Goal: Task Accomplishment & Management: Complete application form

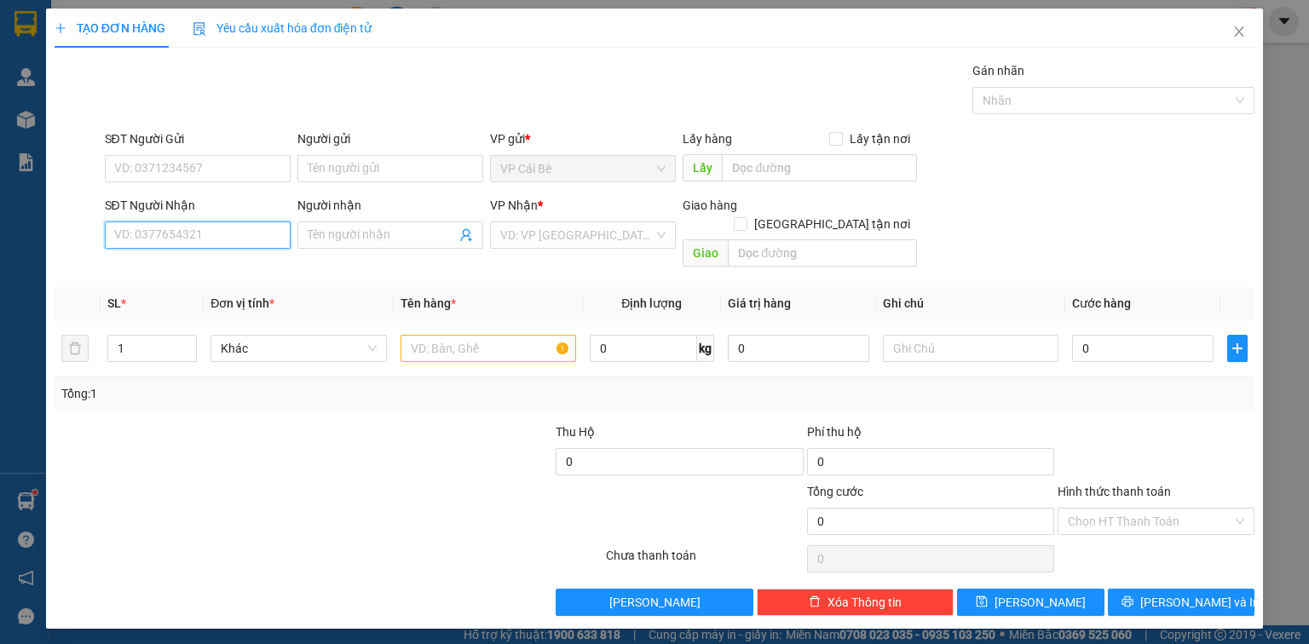
click at [225, 239] on input "SĐT Người Nhận" at bounding box center [198, 235] width 186 height 27
click at [164, 266] on div "0939866891 - NGÂN" at bounding box center [197, 268] width 165 height 19
type input "0939866891"
type input "NGÂN"
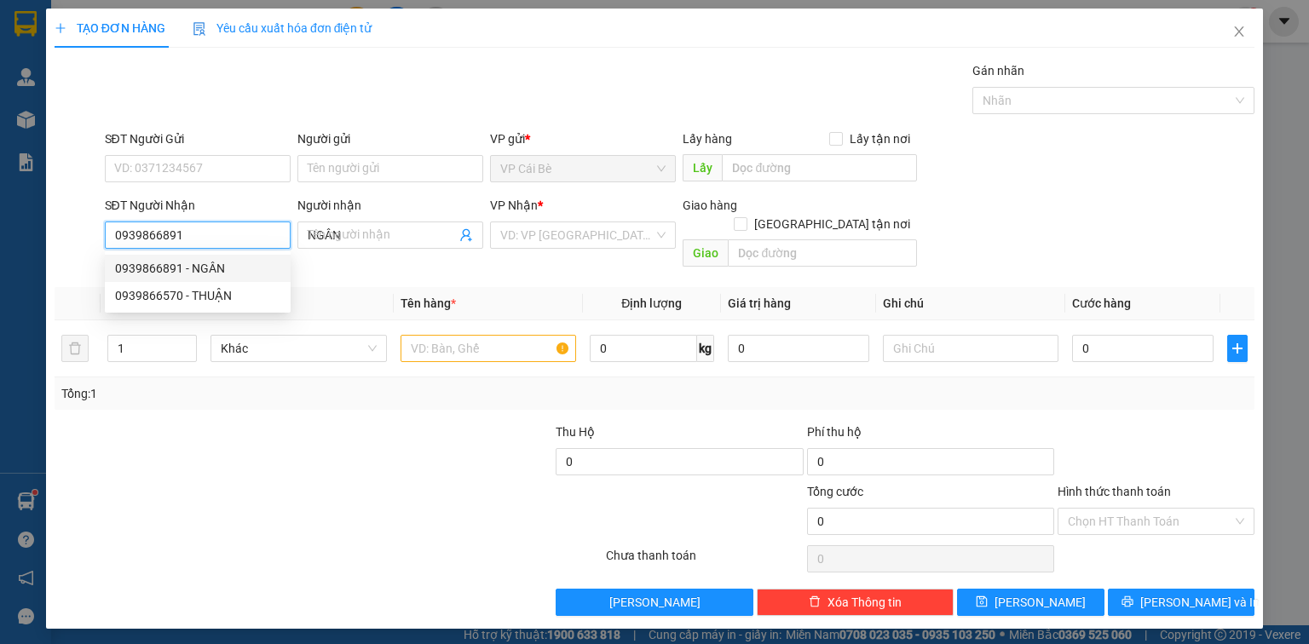
type input "80.000"
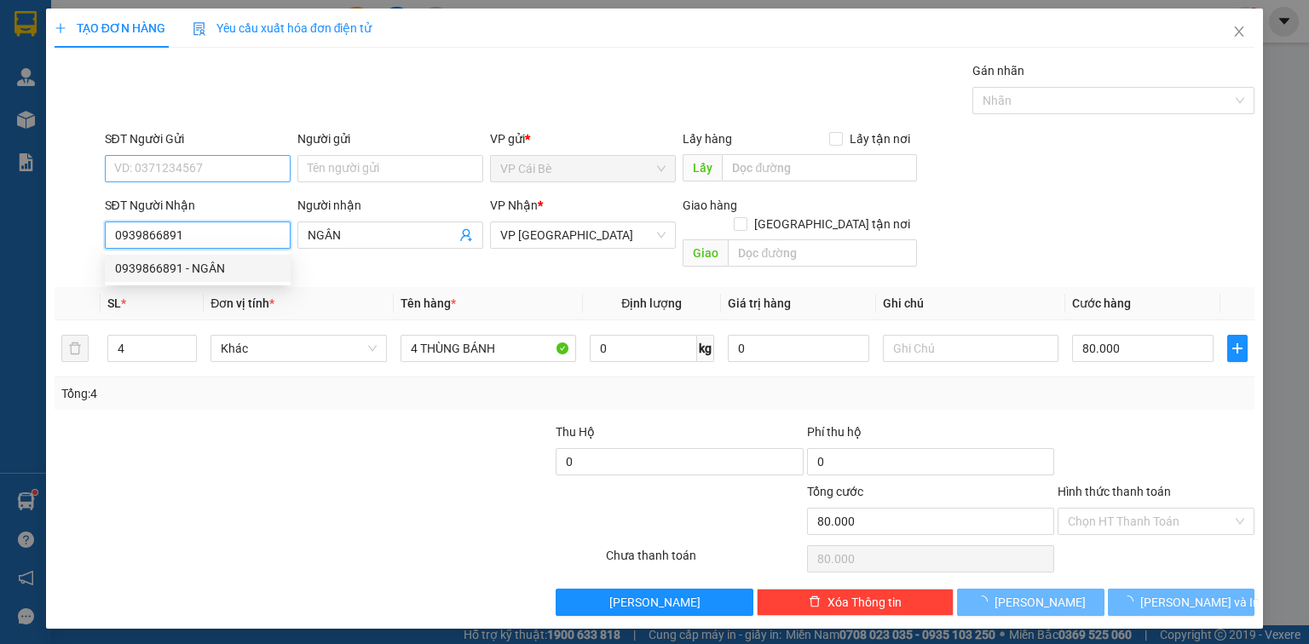
type input "0939866891"
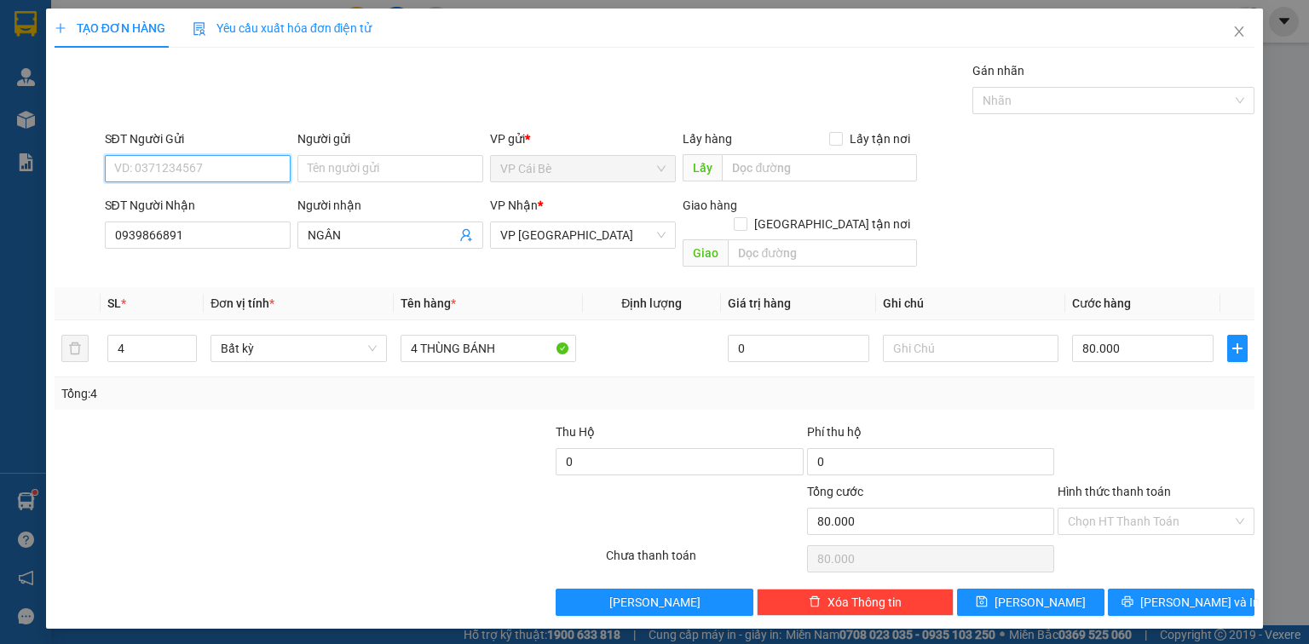
click at [210, 166] on input "SĐT Người Gửi" at bounding box center [198, 168] width 186 height 27
click at [213, 193] on div "0939385632 - THANH" at bounding box center [199, 202] width 168 height 19
type input "0939385632"
type input "THANH"
type input "CÔNG VIÊN.CB"
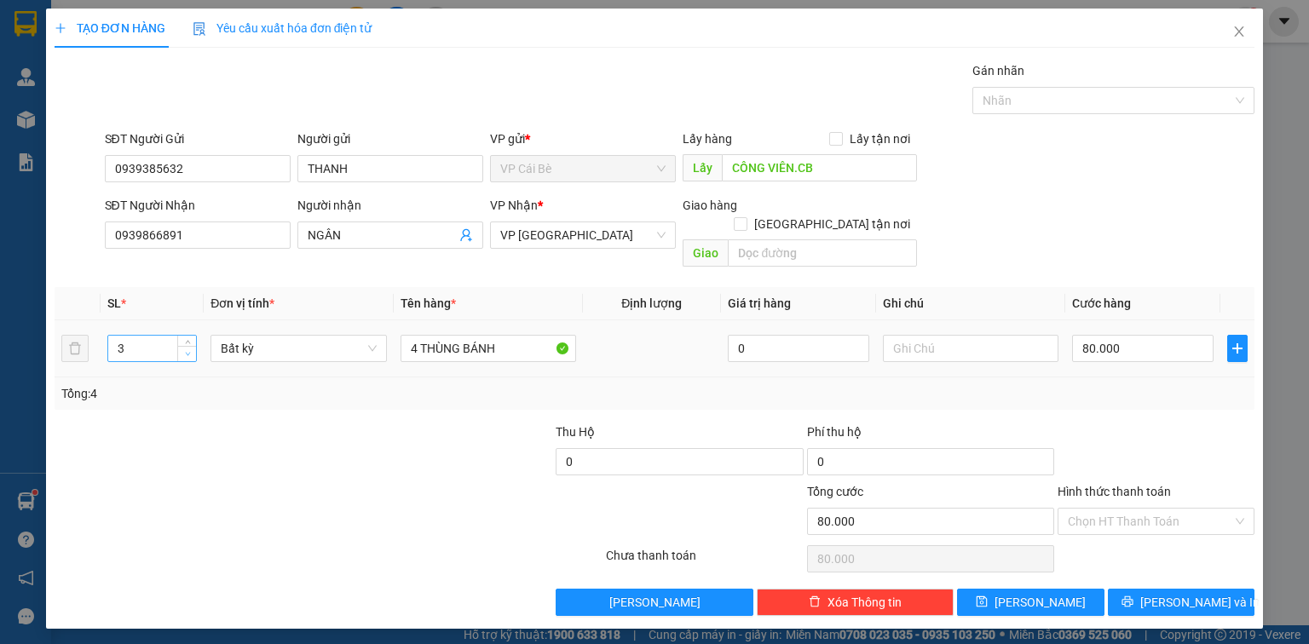
click at [193, 346] on span "Decrease Value" at bounding box center [186, 353] width 19 height 15
type input "1"
click at [193, 346] on span "Decrease Value" at bounding box center [186, 353] width 19 height 15
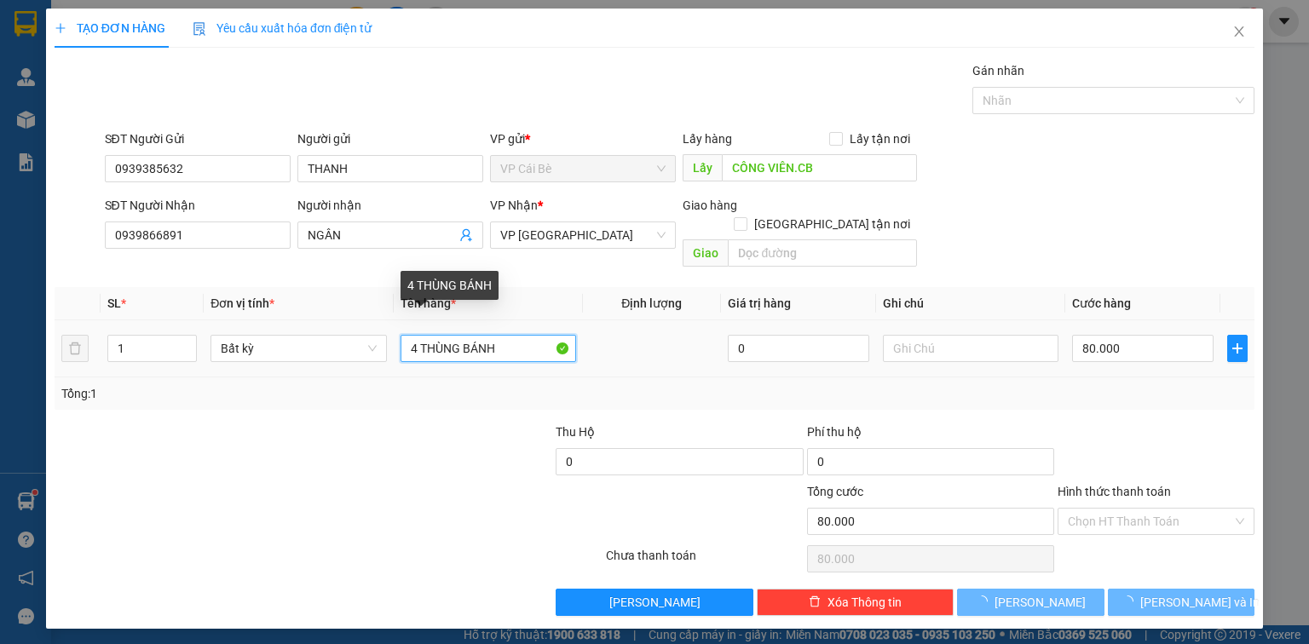
type input "0"
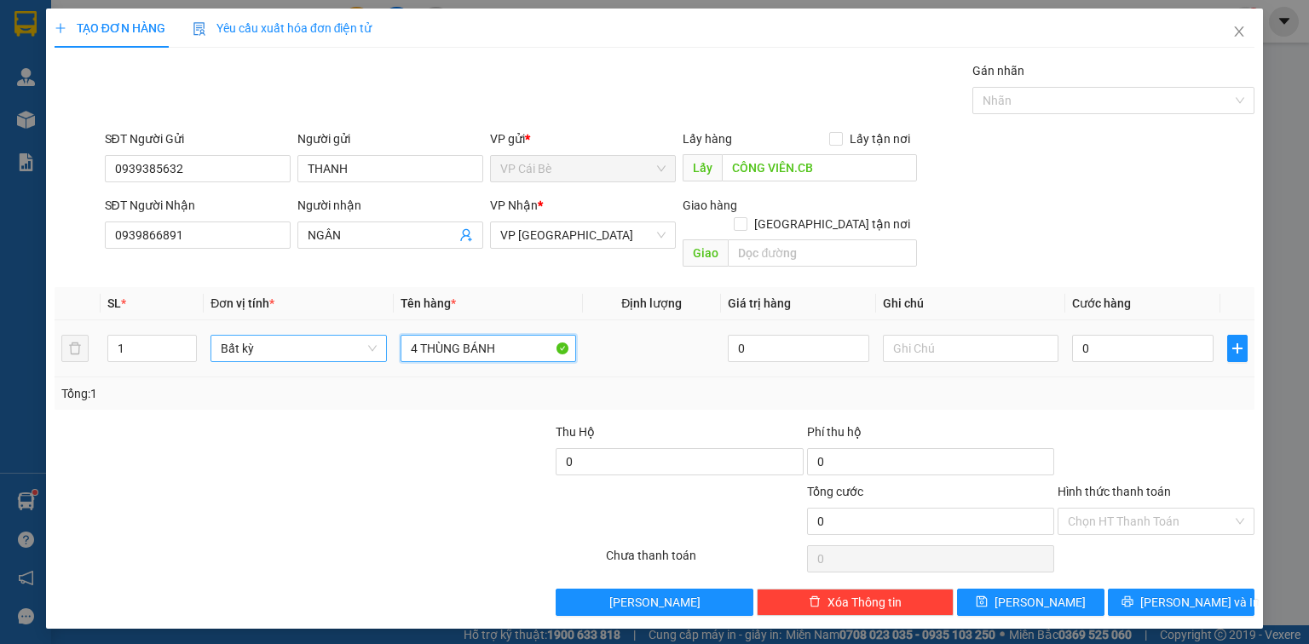
drag, startPoint x: 418, startPoint y: 329, endPoint x: 368, endPoint y: 341, distance: 51.7
click at [368, 341] on tr "1 Bất kỳ 4 THÙNG BÁNH 0 0" at bounding box center [655, 348] width 1200 height 57
click at [499, 335] on input "1 THÙNG BÁNH" at bounding box center [489, 348] width 176 height 27
type input "1 THÙNG BÁNH"
click at [1095, 335] on input "0" at bounding box center [1142, 348] width 141 height 27
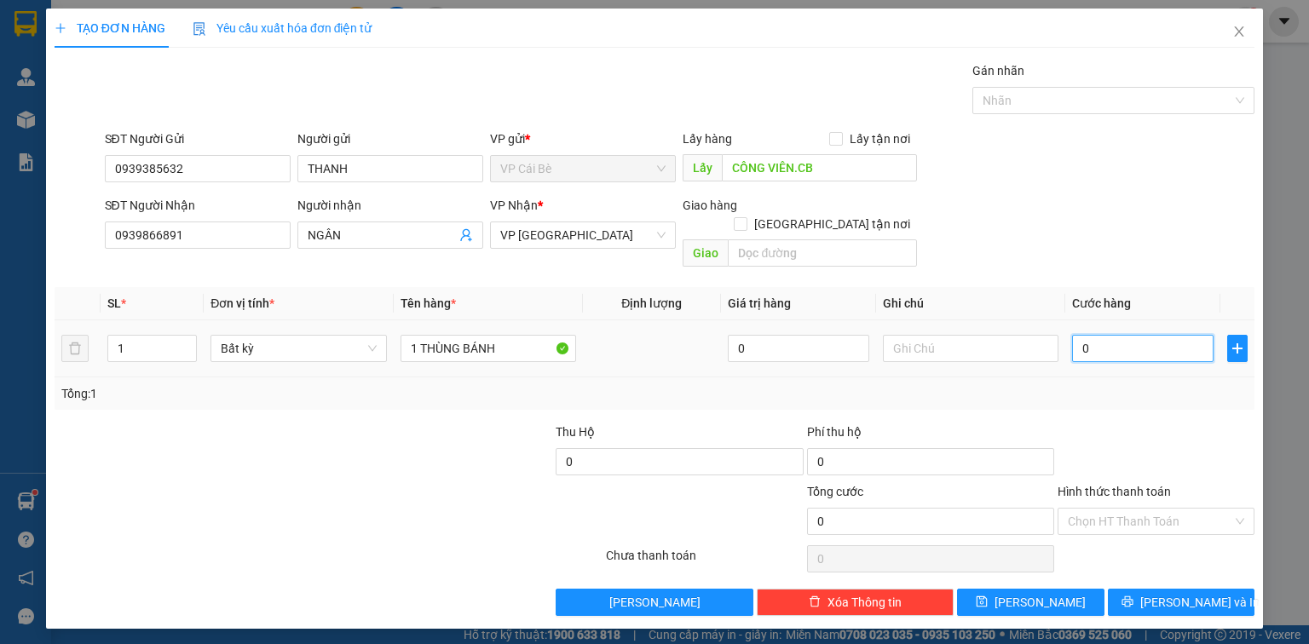
type input "6"
type input "0"
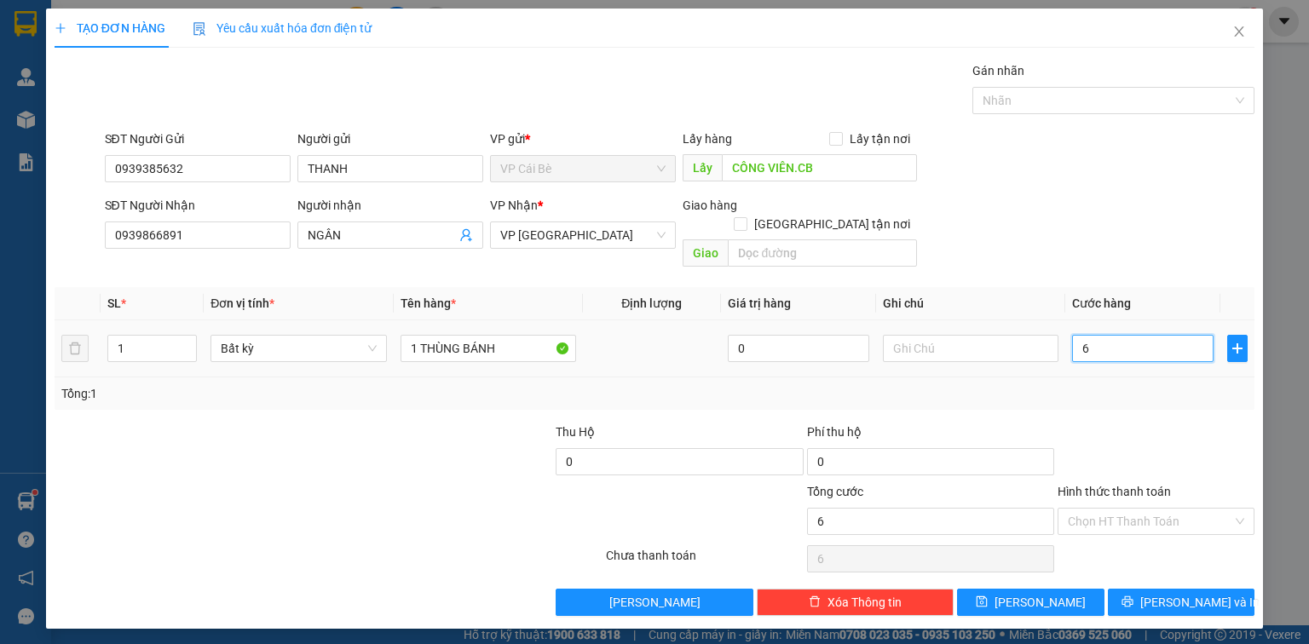
type input "0"
type input "2"
type input "02"
type input "20"
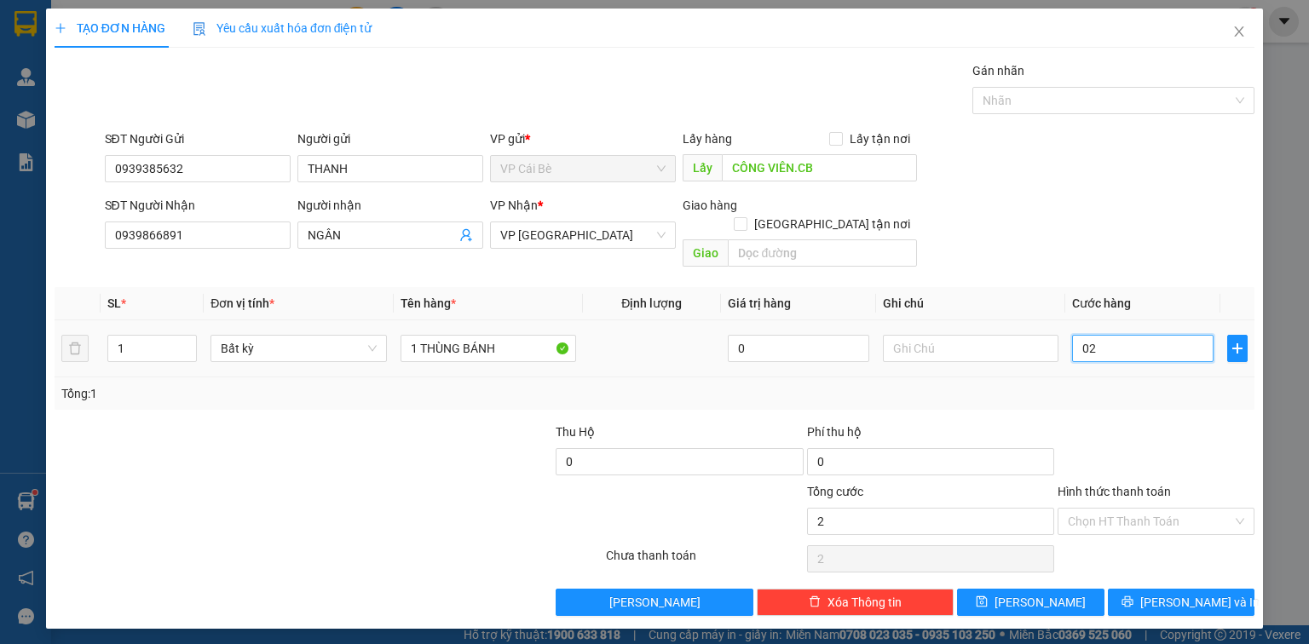
type input "20"
type input "020"
click at [895, 346] on td at bounding box center [970, 348] width 189 height 57
type input "20.000"
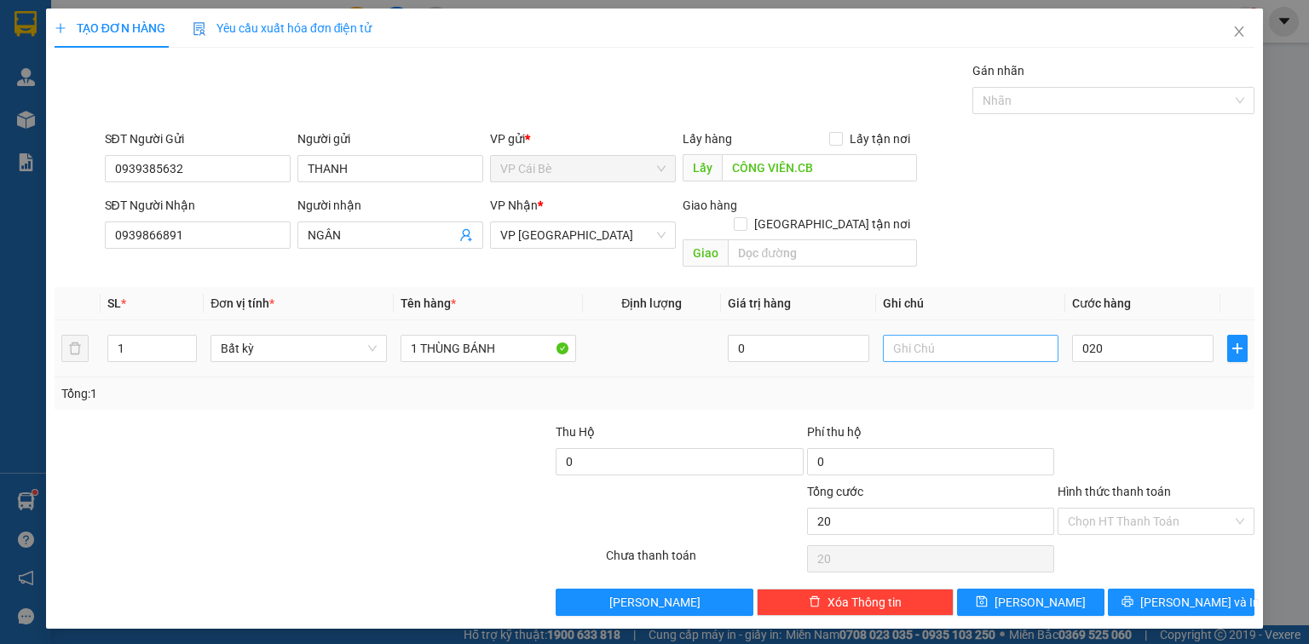
type input "20.000"
click at [907, 335] on input "text" at bounding box center [971, 348] width 176 height 27
type input "7.30"
click at [1284, 469] on div "TẠO ĐƠN HÀNG Yêu cầu xuất hóa đơn điện tử Transit Pickup Surcharge Ids Transit …" at bounding box center [654, 322] width 1309 height 644
click at [1173, 509] on input "Hình thức thanh toán" at bounding box center [1150, 522] width 164 height 26
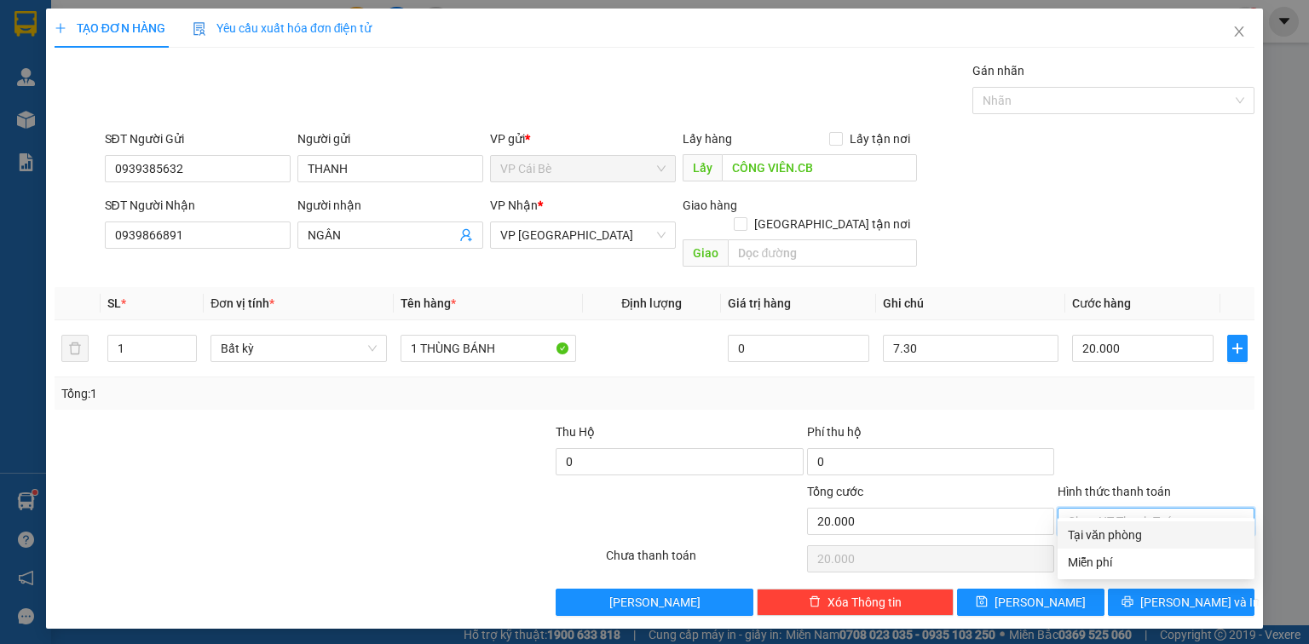
click at [1158, 539] on div "Tại văn phòng" at bounding box center [1156, 535] width 176 height 19
type input "0"
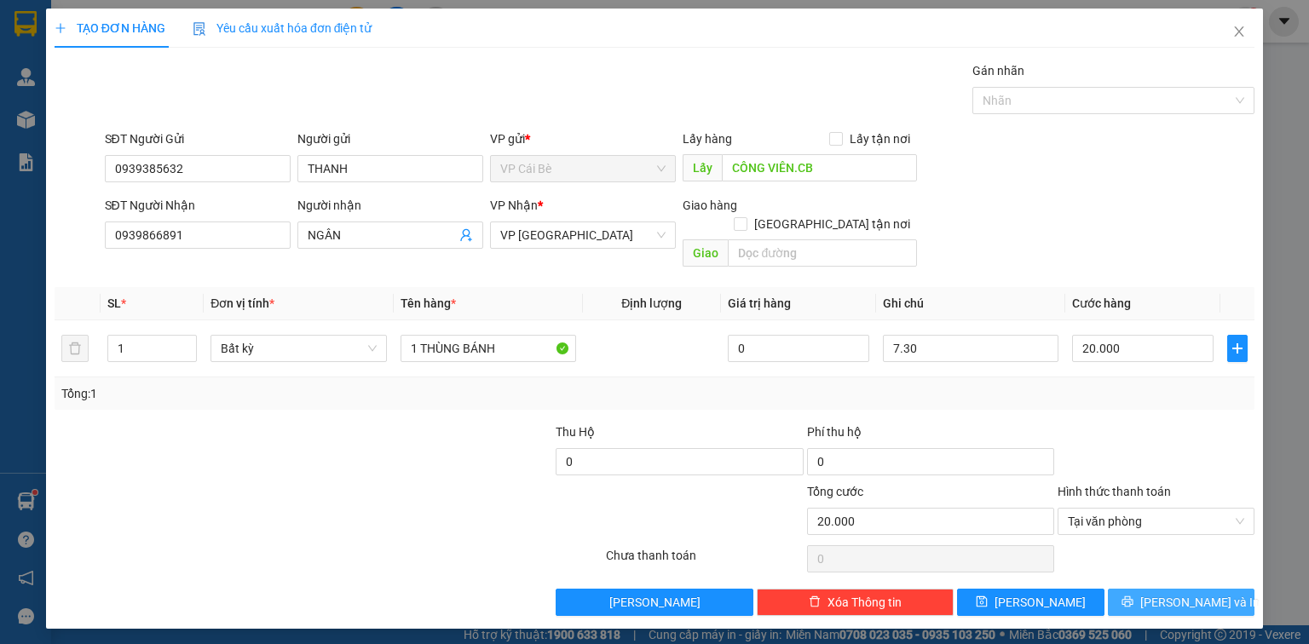
click at [1172, 593] on span "[PERSON_NAME] và In" at bounding box center [1199, 602] width 119 height 19
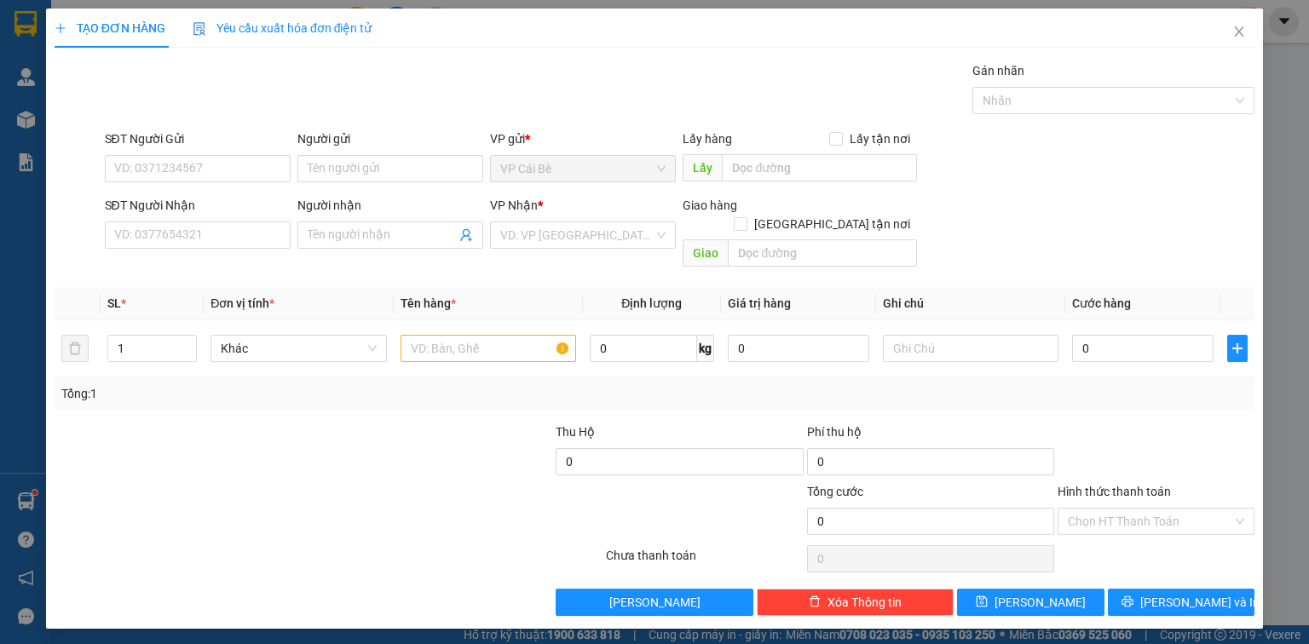
click at [251, 257] on div "Transit Pickup Surcharge Ids Transit Deliver Surcharge Ids Transit Deliver Surc…" at bounding box center [655, 338] width 1200 height 555
click at [258, 225] on input "SĐT Người Nhận" at bounding box center [198, 235] width 186 height 27
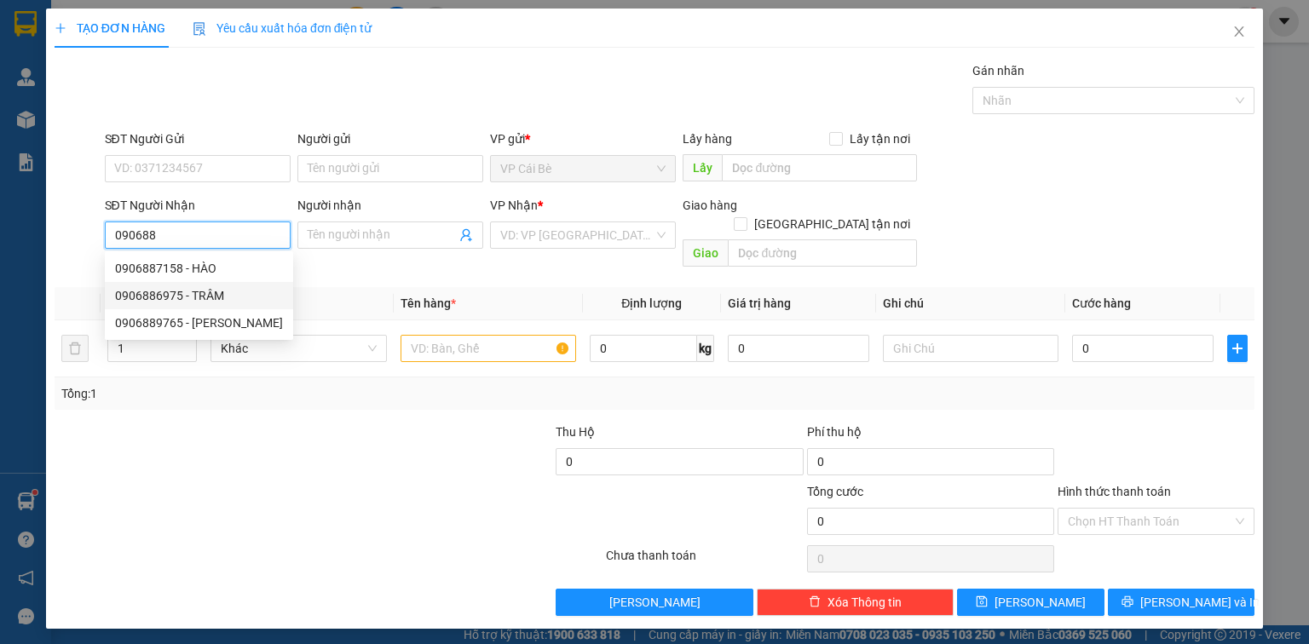
click at [255, 291] on div "0906886975 - TRÂM" at bounding box center [199, 295] width 168 height 19
type input "0906886975"
type input "TRÂM"
type input "20.000"
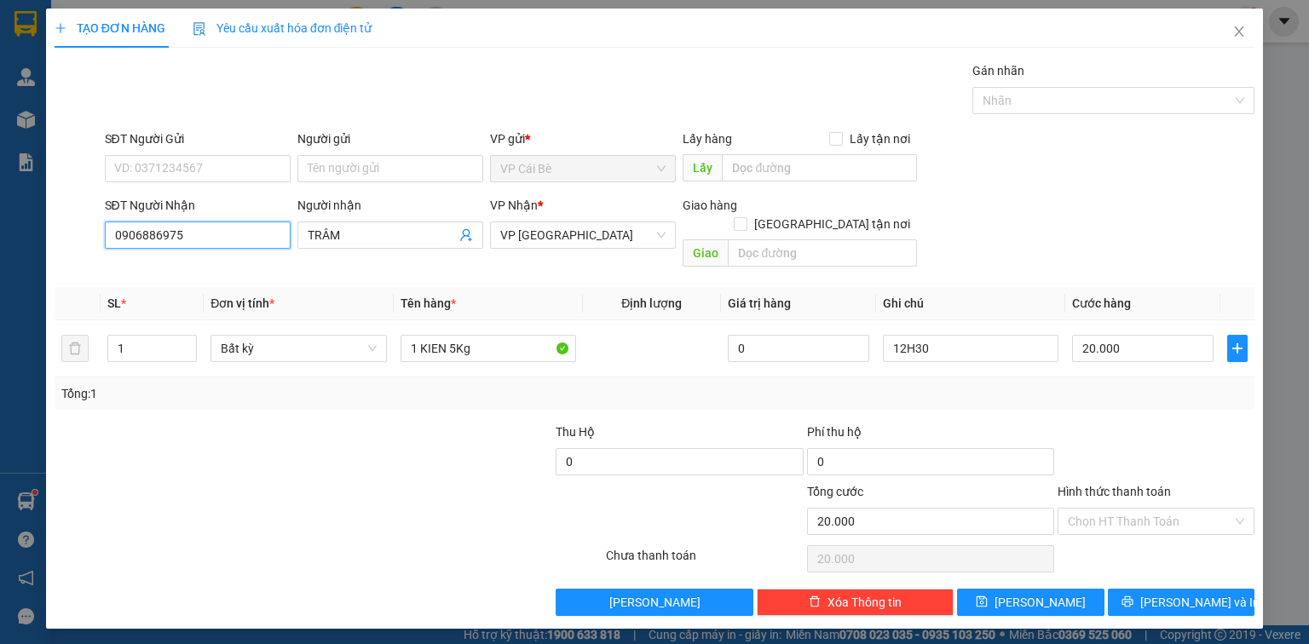
type input "0906886975"
click at [252, 153] on div "SĐT Người Gửi" at bounding box center [198, 143] width 186 height 26
click at [253, 172] on input "SĐT Người Gửi" at bounding box center [198, 168] width 186 height 27
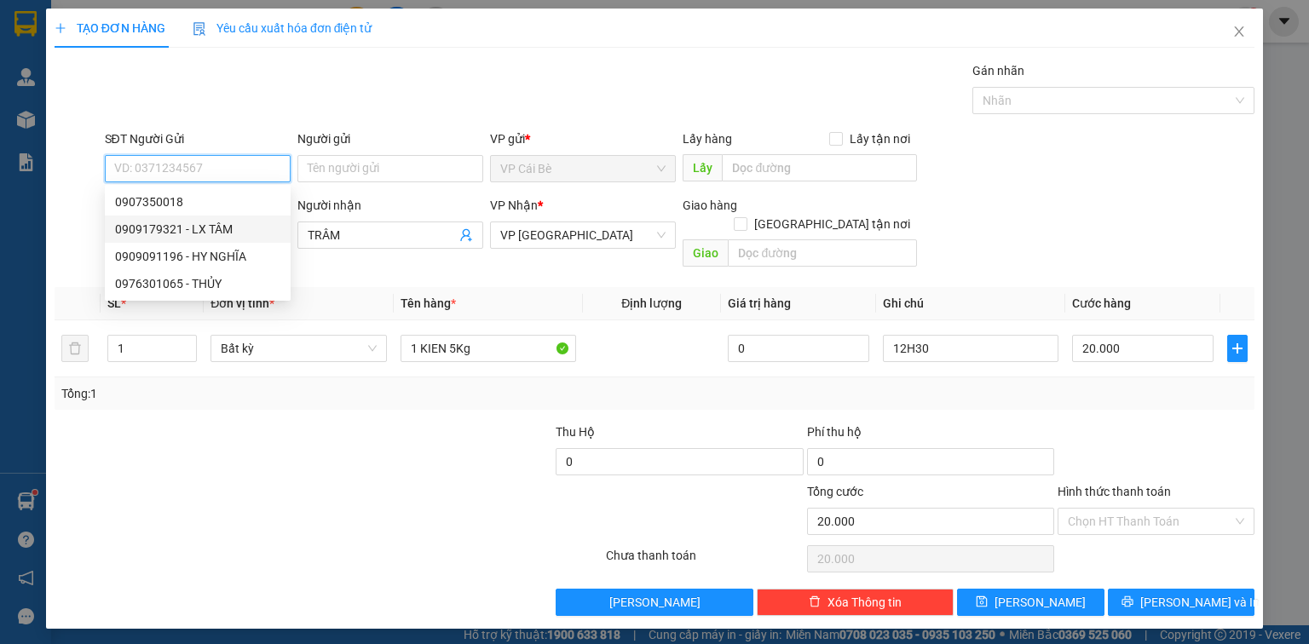
click at [242, 227] on div "0909179321 - LX TÂM" at bounding box center [197, 229] width 165 height 19
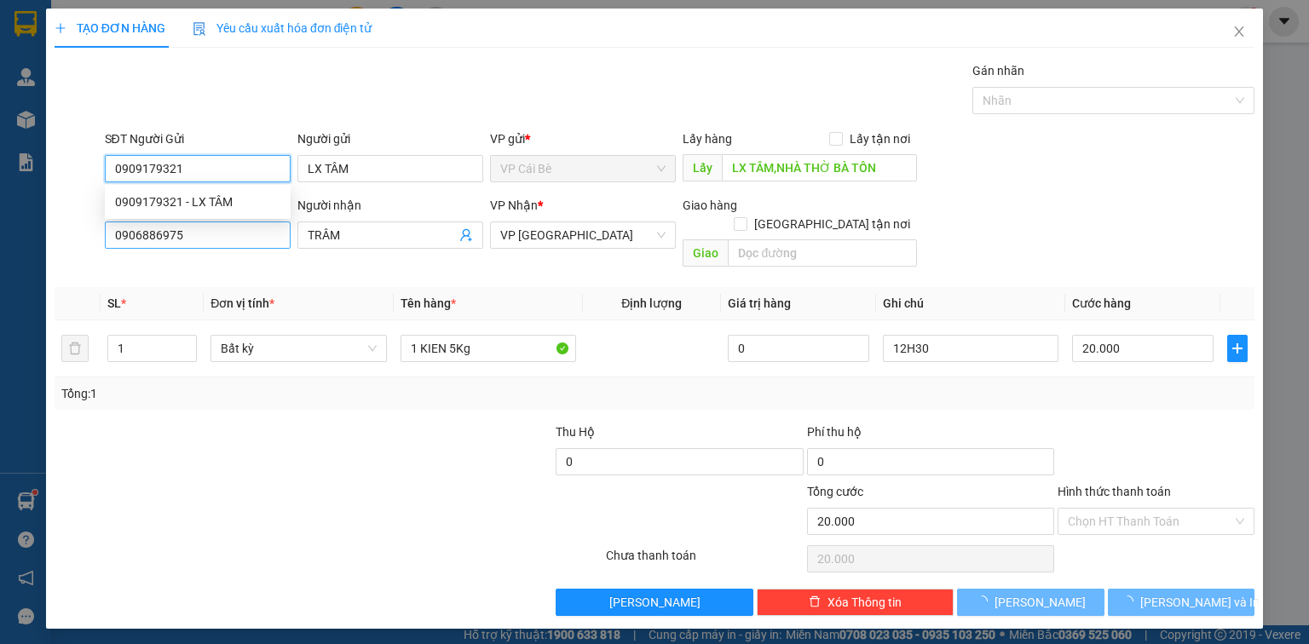
type input "0909179321"
type input "LX TÂM"
type input "LX TÂM,NHÀ THỜ BÀ TỒN"
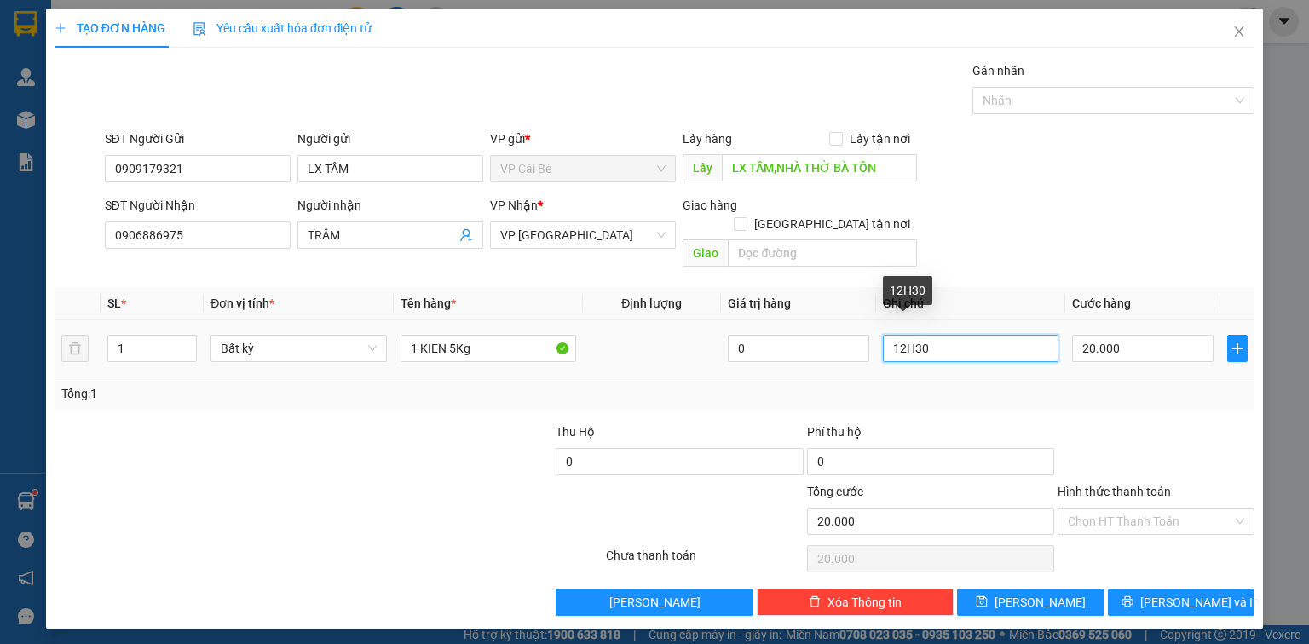
click at [966, 335] on input "12H30" at bounding box center [971, 348] width 176 height 27
drag, startPoint x: 966, startPoint y: 327, endPoint x: 1004, endPoint y: 384, distance: 68.3
click at [1004, 384] on div "Tổng: 1" at bounding box center [655, 394] width 1200 height 32
click at [971, 335] on input "12H30" at bounding box center [971, 348] width 176 height 27
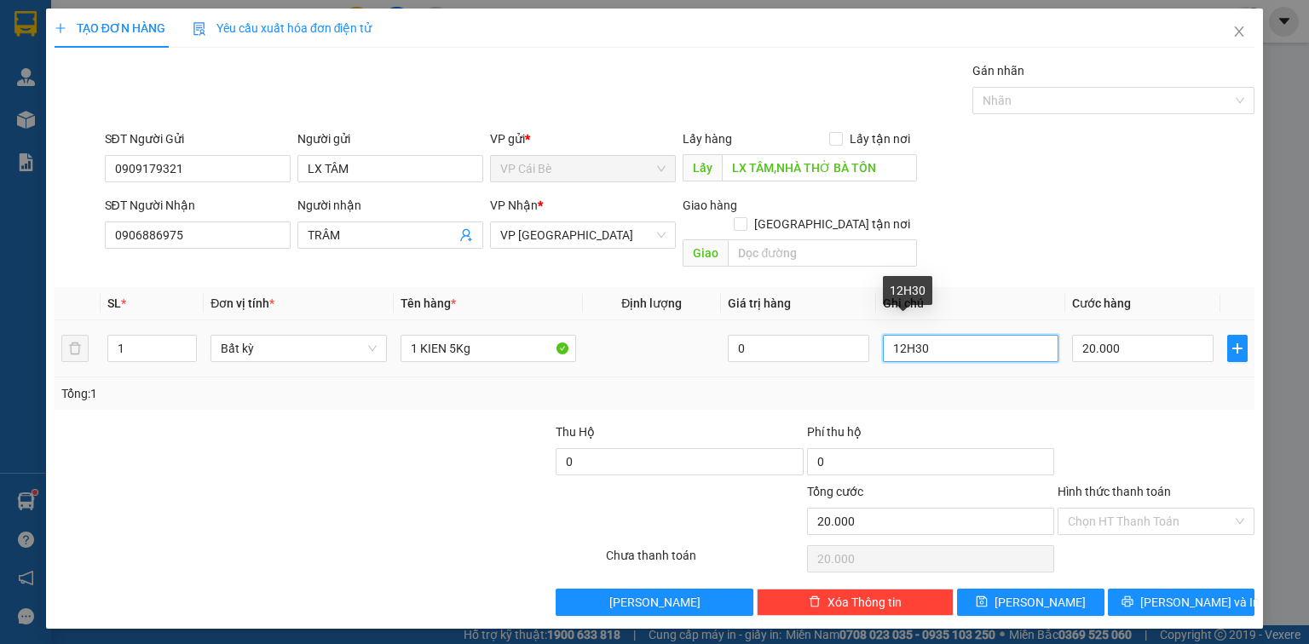
click at [971, 335] on input "12H30" at bounding box center [971, 348] width 176 height 27
type input "7.30"
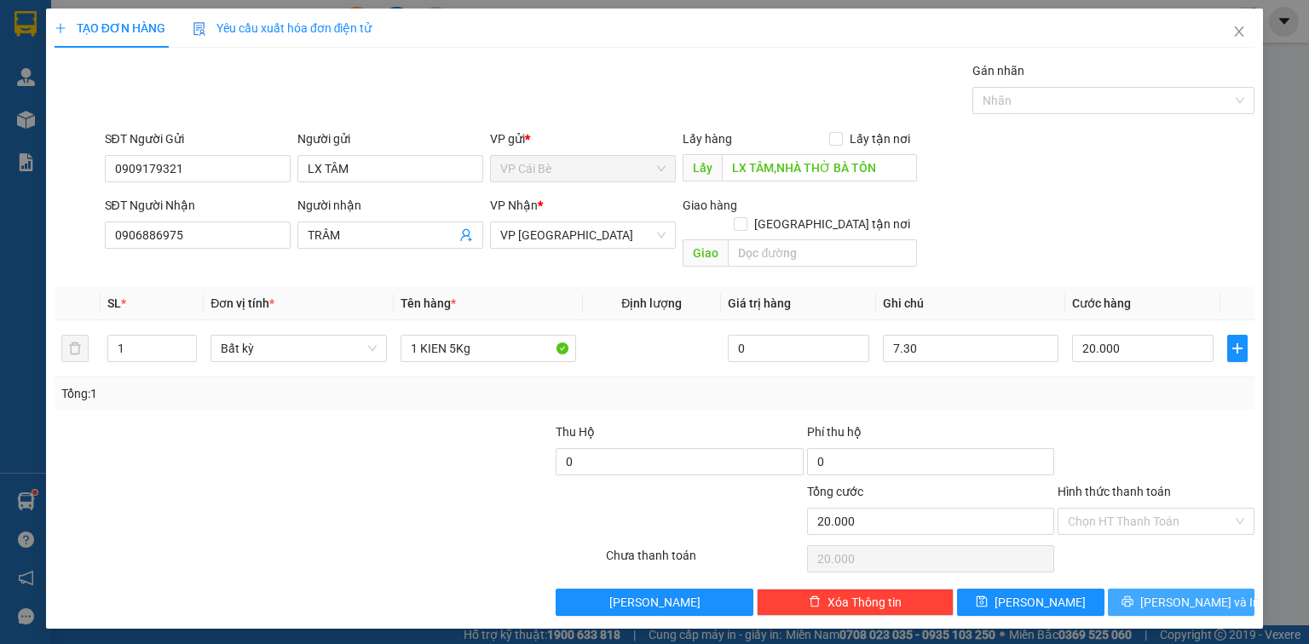
click at [1208, 593] on span "[PERSON_NAME] và In" at bounding box center [1199, 602] width 119 height 19
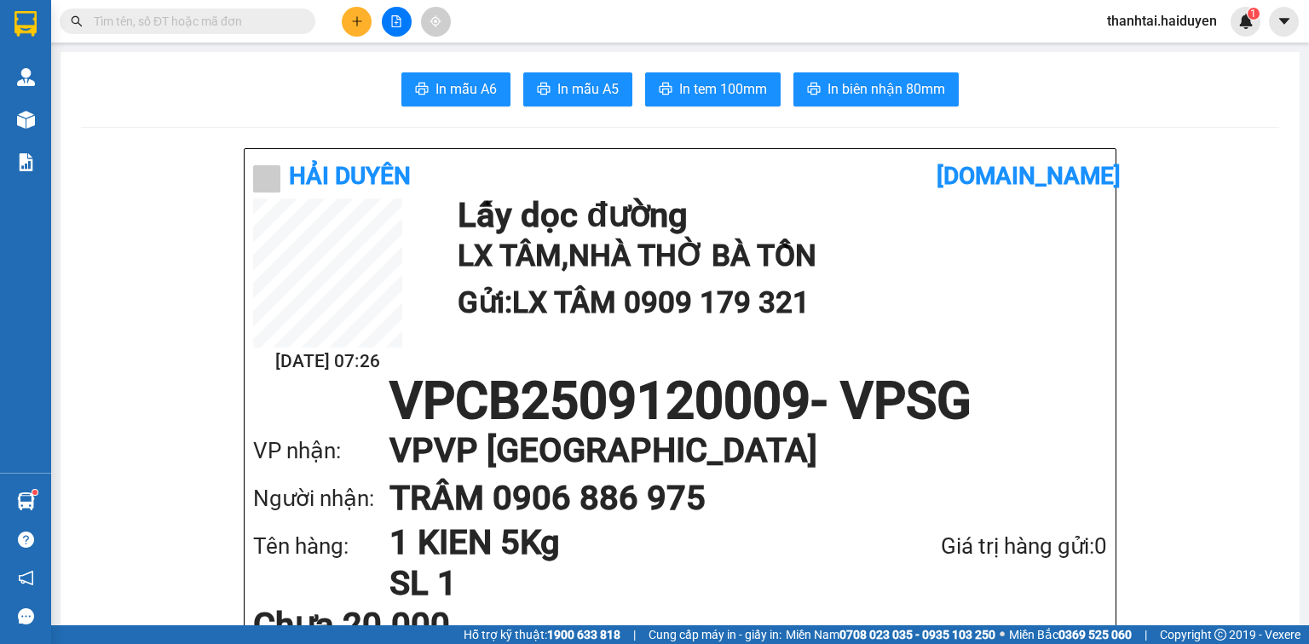
click at [354, 27] on button at bounding box center [357, 22] width 30 height 30
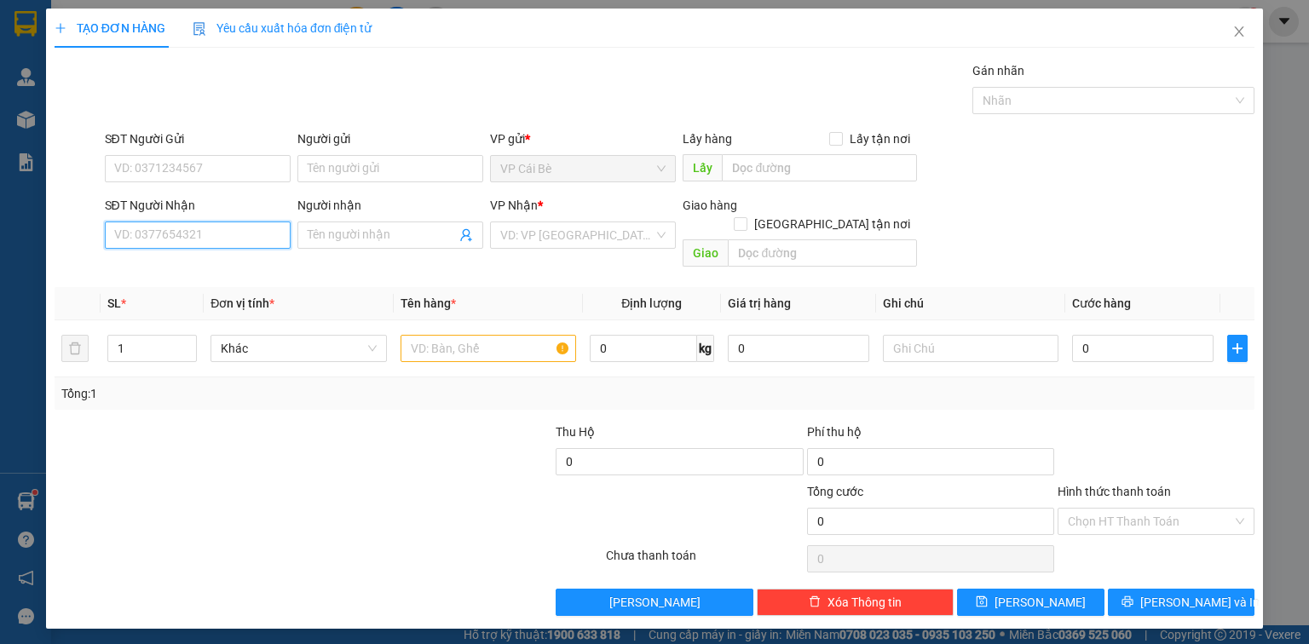
click at [220, 246] on input "SĐT Người Nhận" at bounding box center [198, 235] width 186 height 27
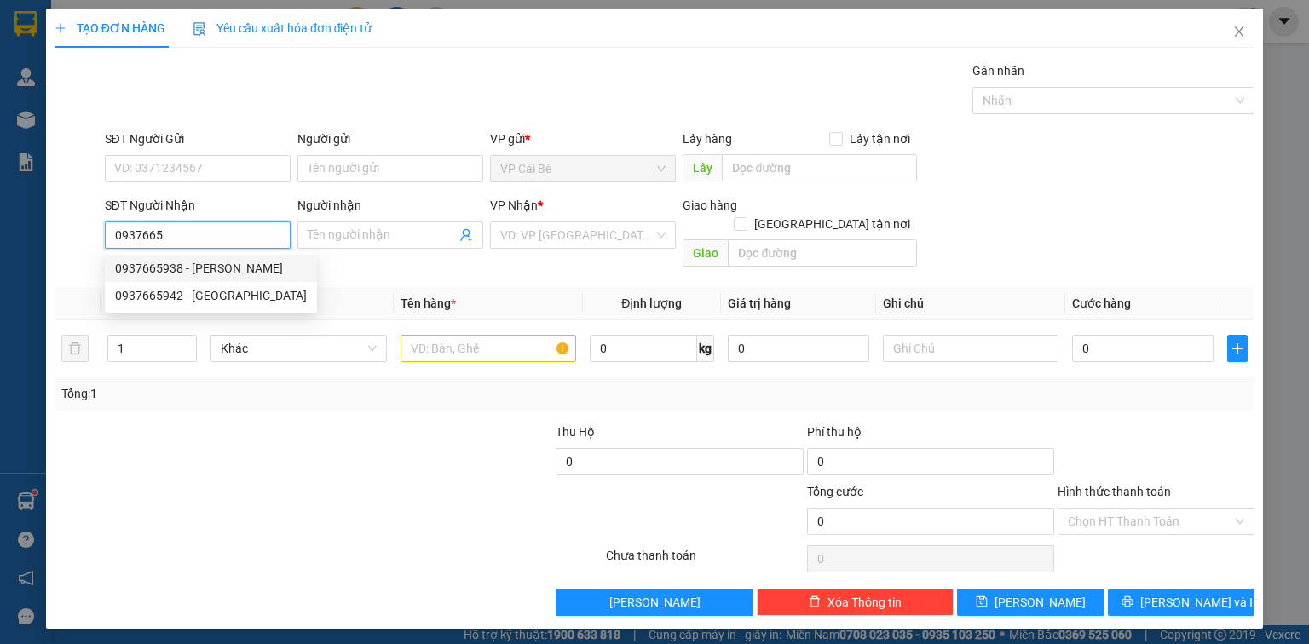
click at [205, 262] on div "0937665938 - TẤN" at bounding box center [211, 268] width 192 height 19
type input "0937665938"
type input "TẤN"
type input "20.000"
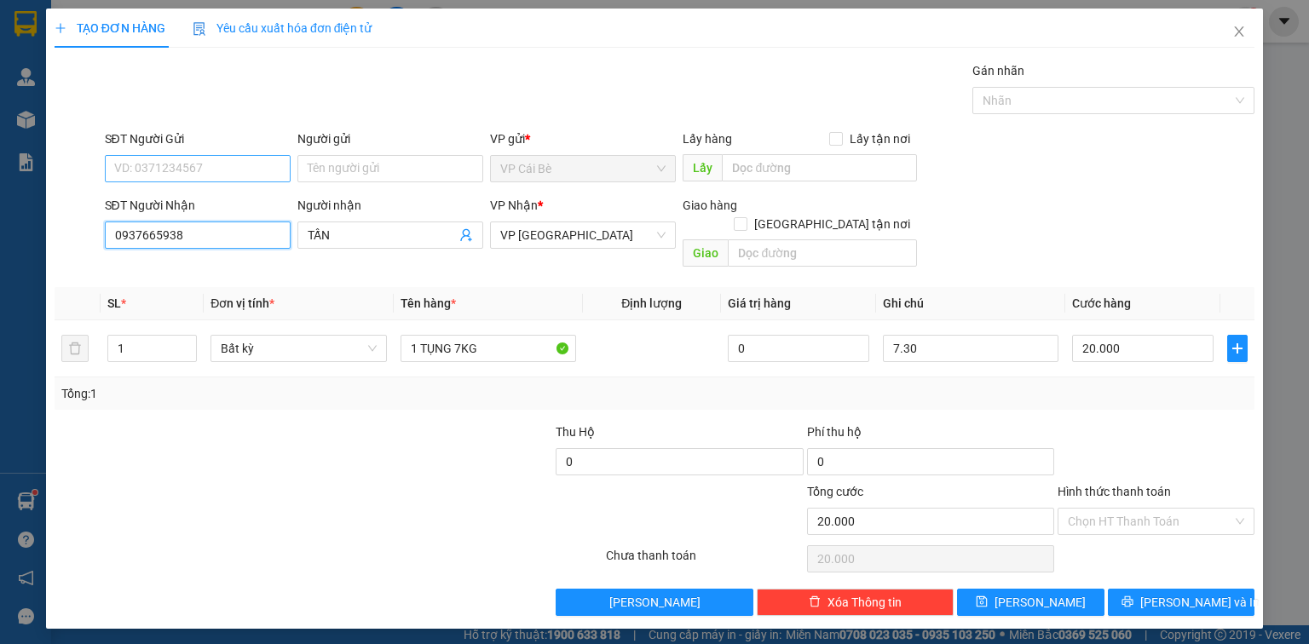
type input "0937665938"
click at [228, 170] on input "SĐT Người Gửi" at bounding box center [198, 168] width 186 height 27
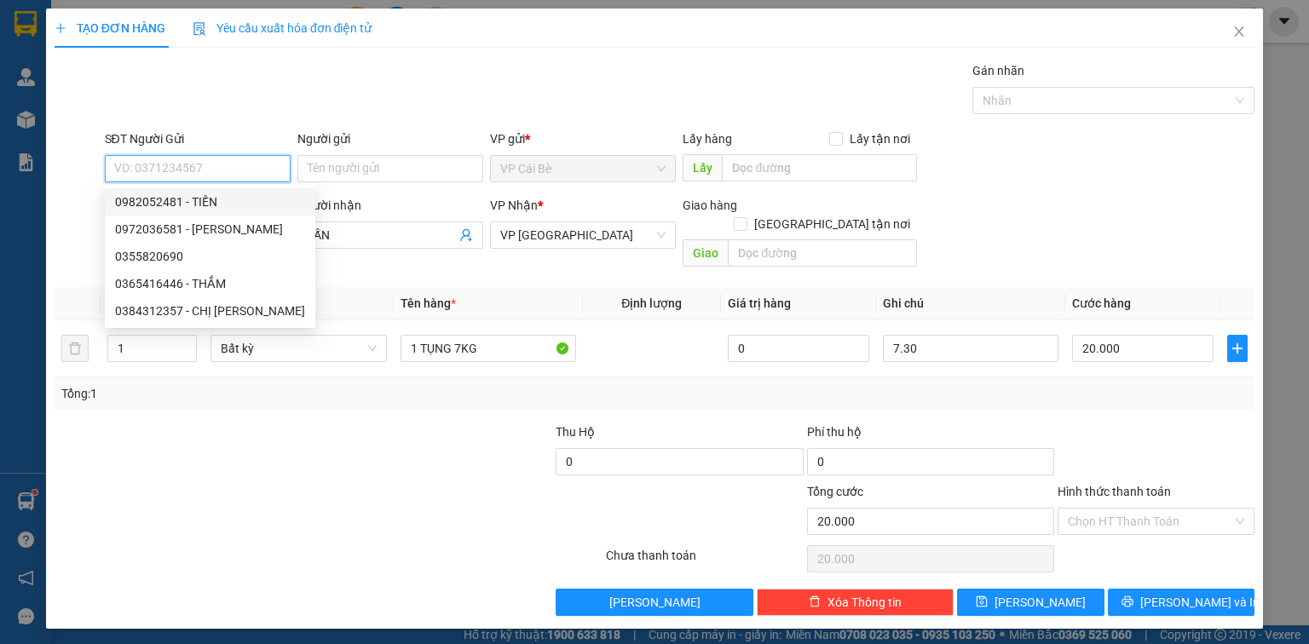
drag, startPoint x: 235, startPoint y: 197, endPoint x: 244, endPoint y: 198, distance: 8.6
click at [239, 197] on div "0982052481 - TIẾN" at bounding box center [210, 202] width 190 height 19
type input "0982052481"
type input "TIẾN"
type input "BOT 23 CŨ"
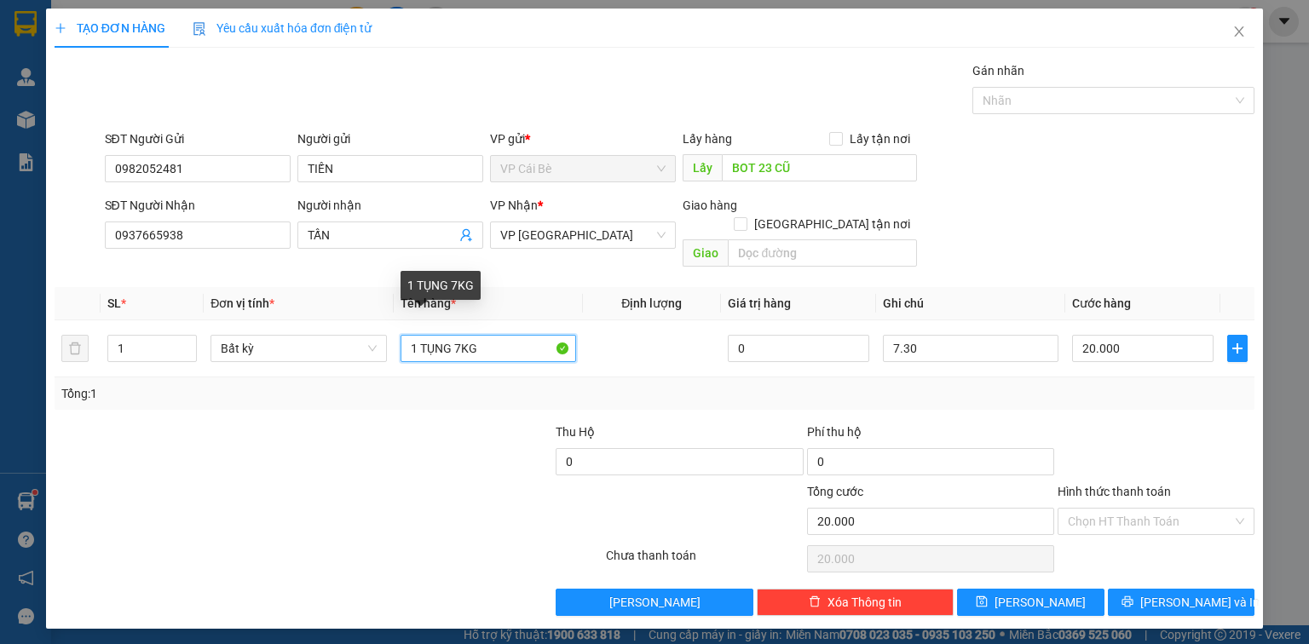
drag, startPoint x: 420, startPoint y: 326, endPoint x: 1007, endPoint y: 158, distance: 610.9
click at [963, 196] on div "Transit Pickup Surcharge Ids Transit Deliver Surcharge Ids Transit Deliver Surc…" at bounding box center [655, 338] width 1200 height 555
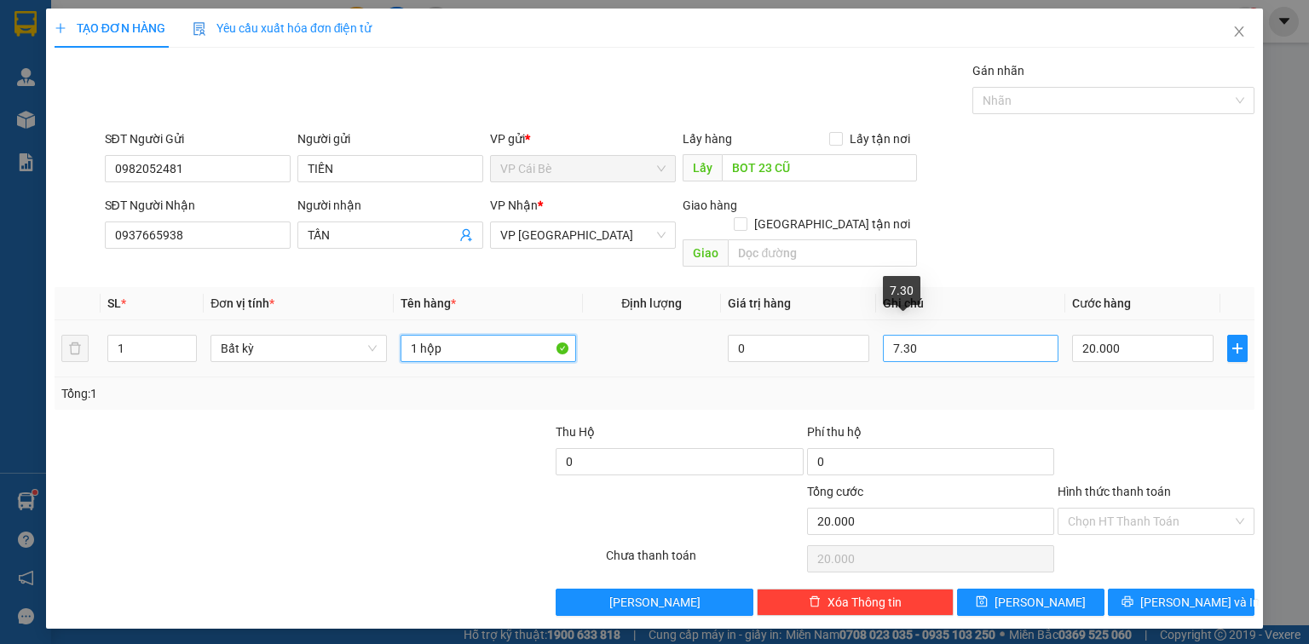
type input "1 hộp"
click at [1040, 335] on input "7.30" at bounding box center [971, 348] width 176 height 27
type input "8.30"
click at [1187, 423] on div at bounding box center [1156, 453] width 200 height 60
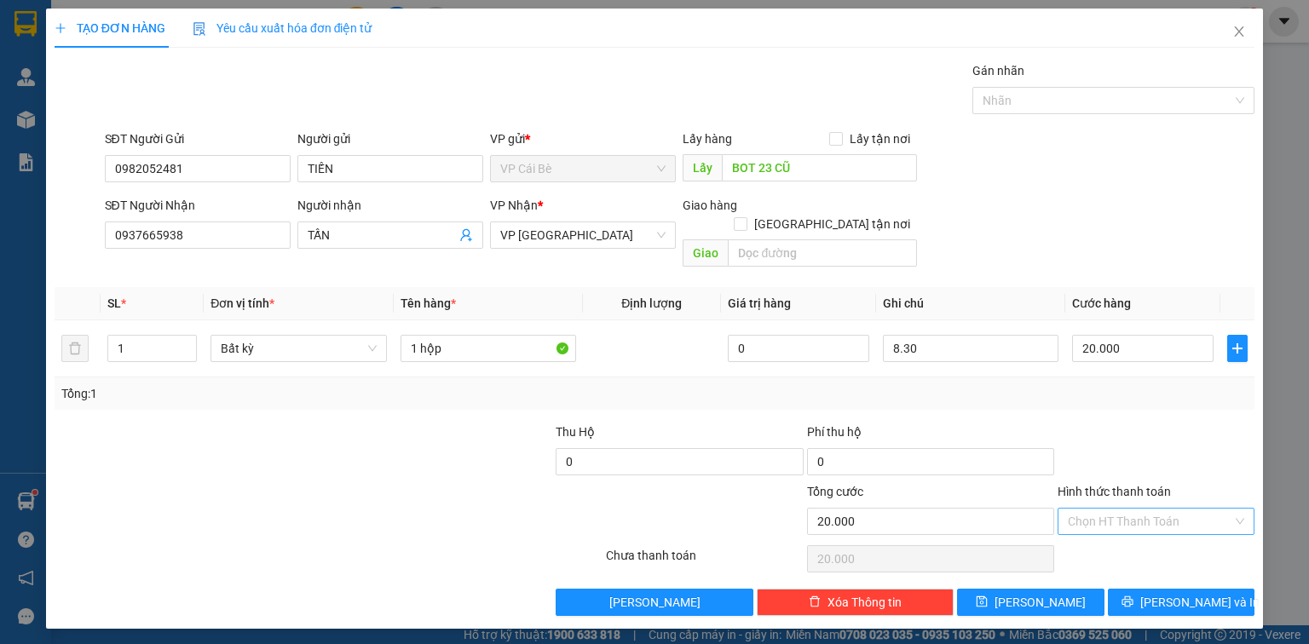
click at [1183, 509] on input "Hình thức thanh toán" at bounding box center [1150, 522] width 164 height 26
click at [1173, 532] on div "Tại văn phòng" at bounding box center [1156, 535] width 176 height 19
type input "0"
click at [1191, 593] on span "[PERSON_NAME] và In" at bounding box center [1199, 602] width 119 height 19
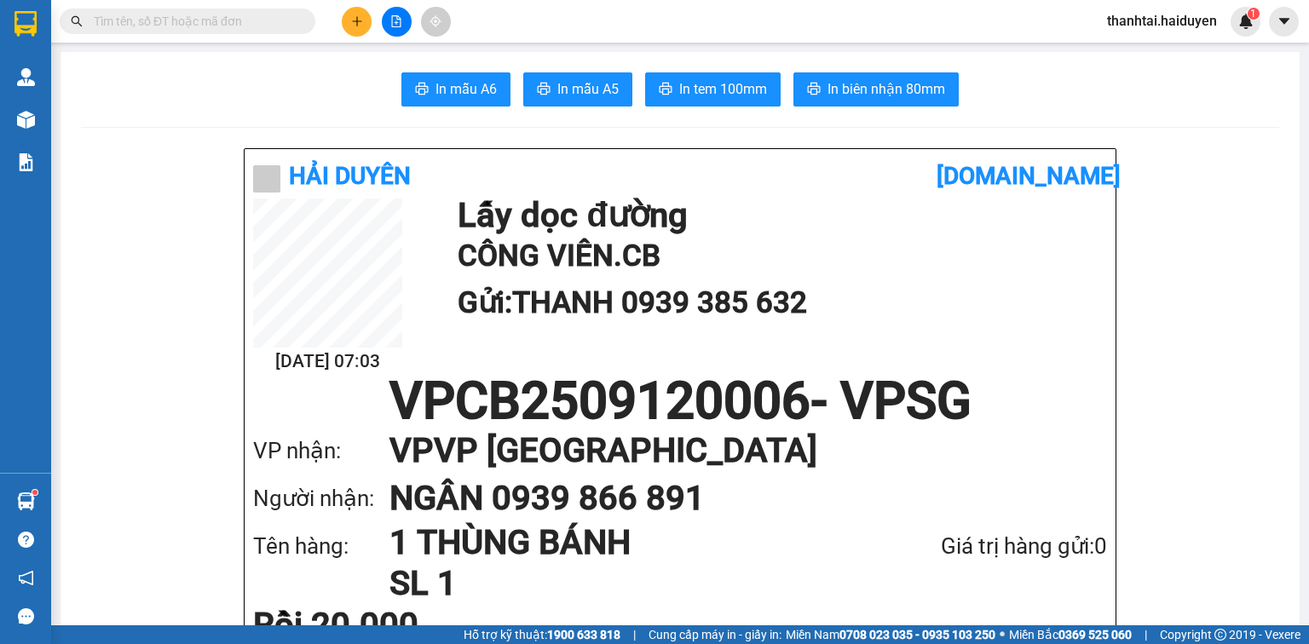
click at [273, 17] on input "text" at bounding box center [194, 21] width 201 height 19
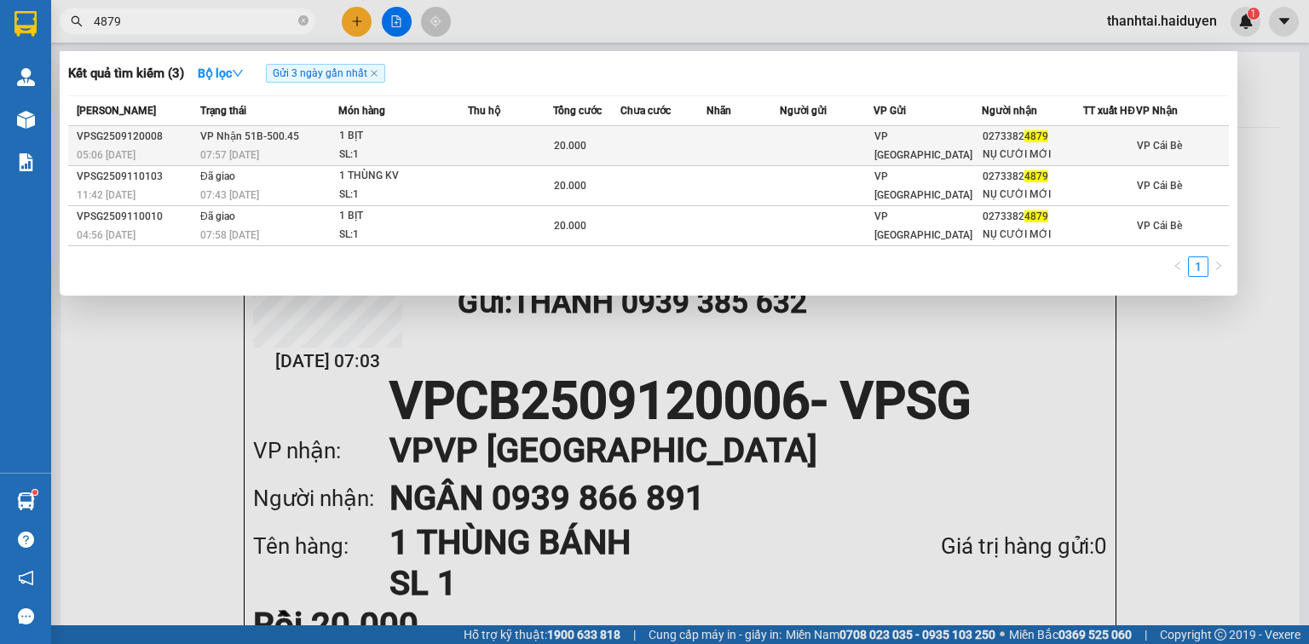
type input "4879"
click at [631, 160] on td at bounding box center [663, 146] width 86 height 40
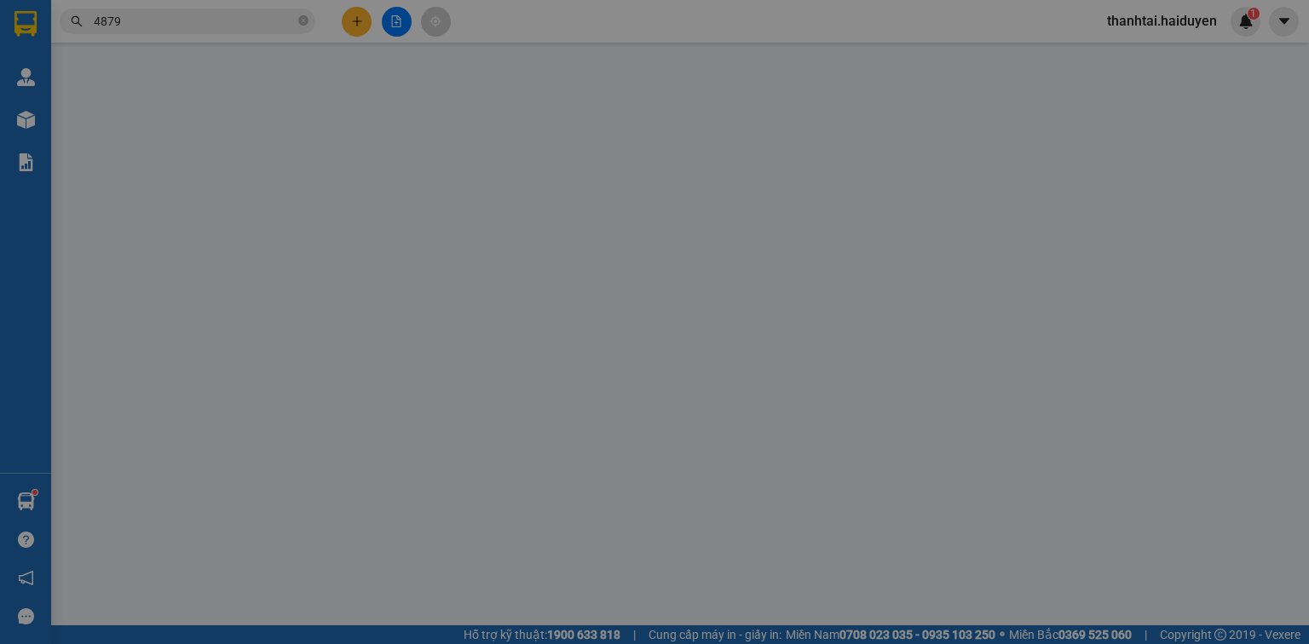
type input "02733824879"
type input "NỤ CƯỜI MỚI"
type input "20.000"
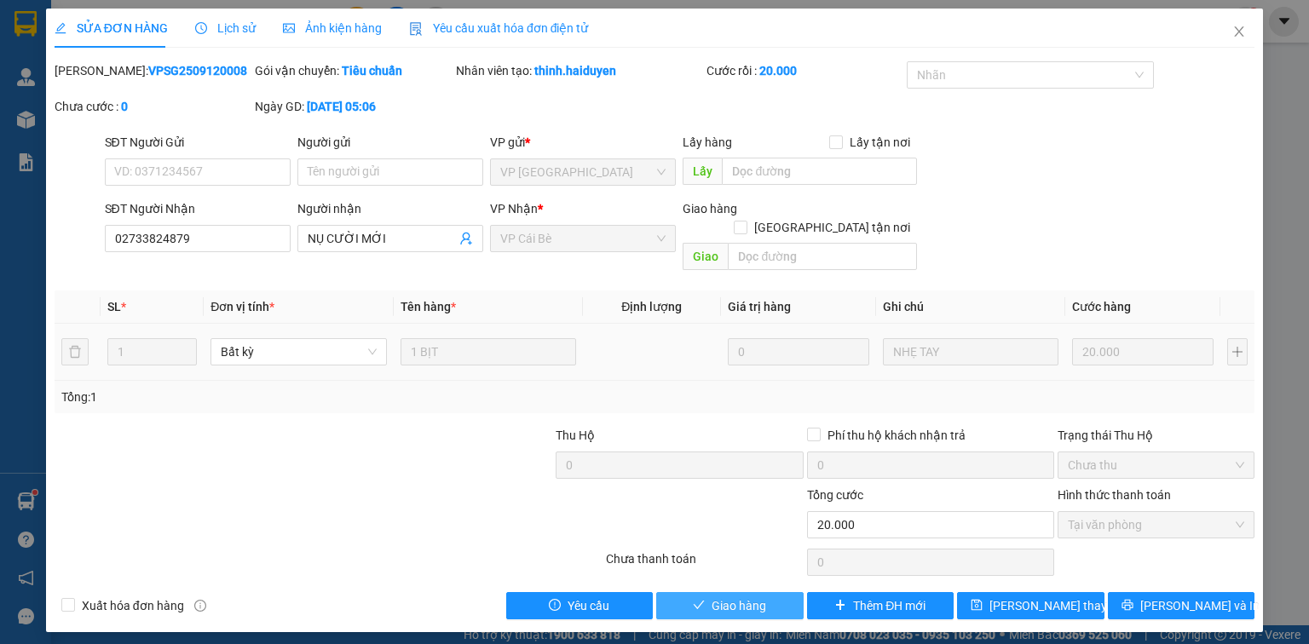
drag, startPoint x: 764, startPoint y: 586, endPoint x: 732, endPoint y: 354, distance: 234.8
click at [762, 597] on span "Giao hàng" at bounding box center [739, 606] width 55 height 19
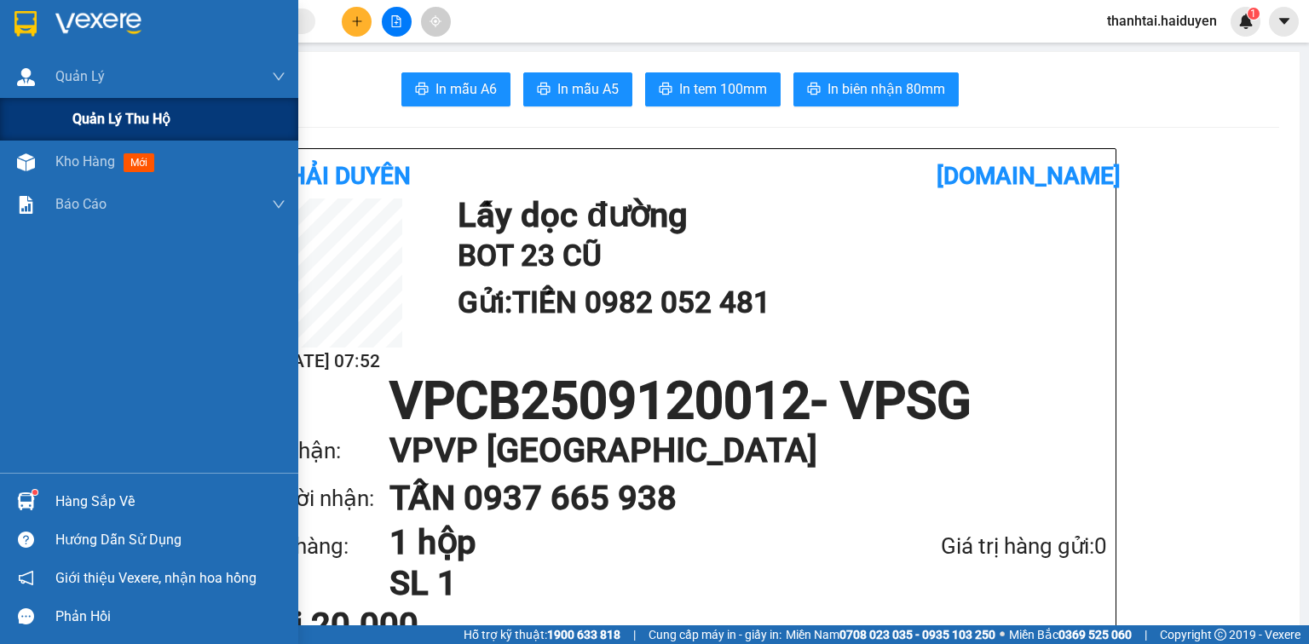
drag, startPoint x: 72, startPoint y: 90, endPoint x: 82, endPoint y: 126, distance: 37.0
click at [74, 93] on div "Quản Lý" at bounding box center [170, 76] width 230 height 43
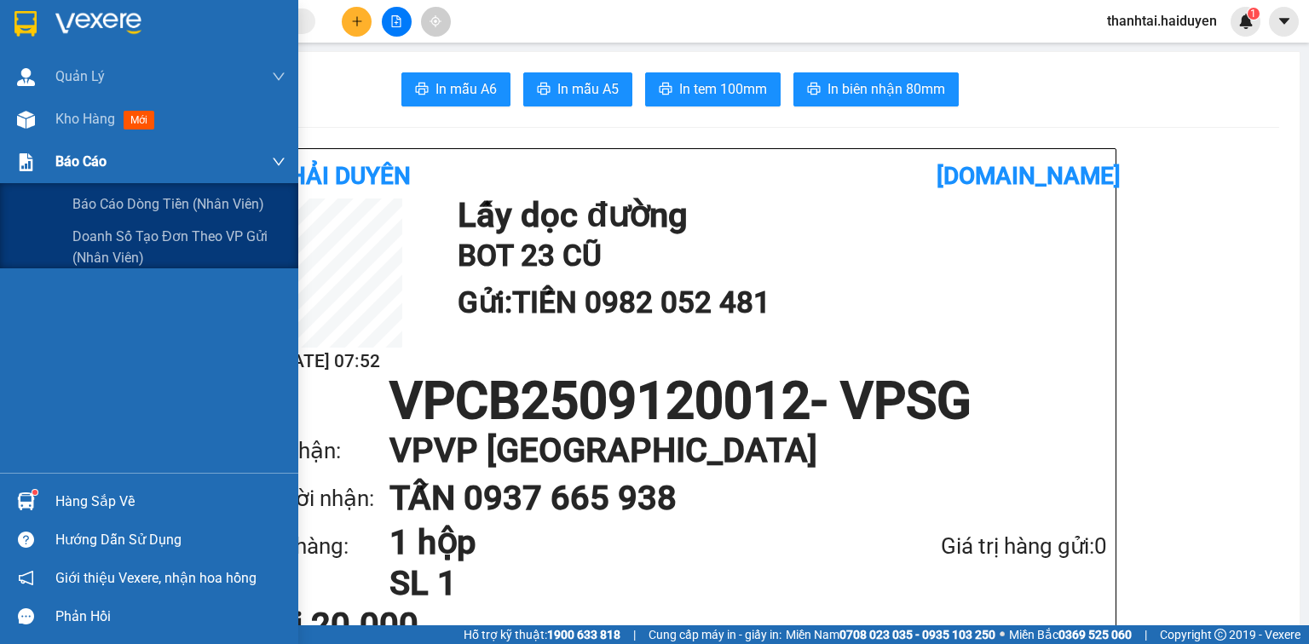
drag, startPoint x: 79, startPoint y: 141, endPoint x: 80, endPoint y: 160, distance: 18.8
click at [81, 160] on div "Quản Lý Quản lý thu hộ Kho hàng mới Báo cáo Báo cáo dòng tiền (nhân viên) Doanh…" at bounding box center [149, 264] width 298 height 418
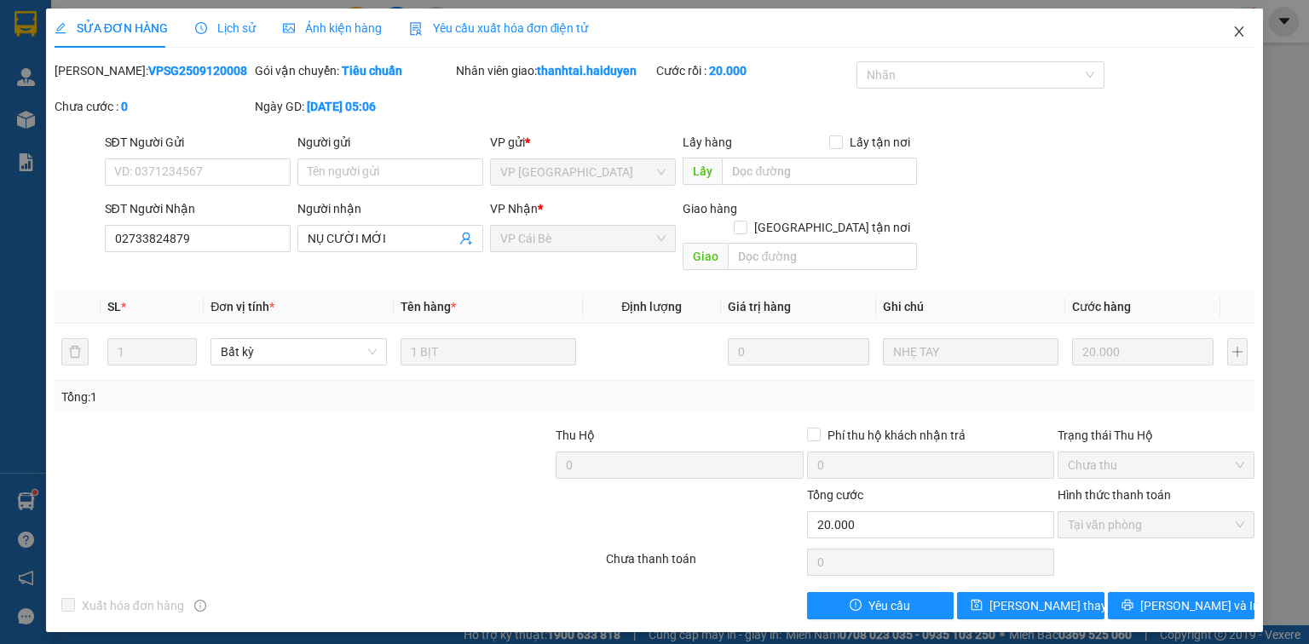
click at [1235, 32] on icon "close" at bounding box center [1239, 32] width 14 height 14
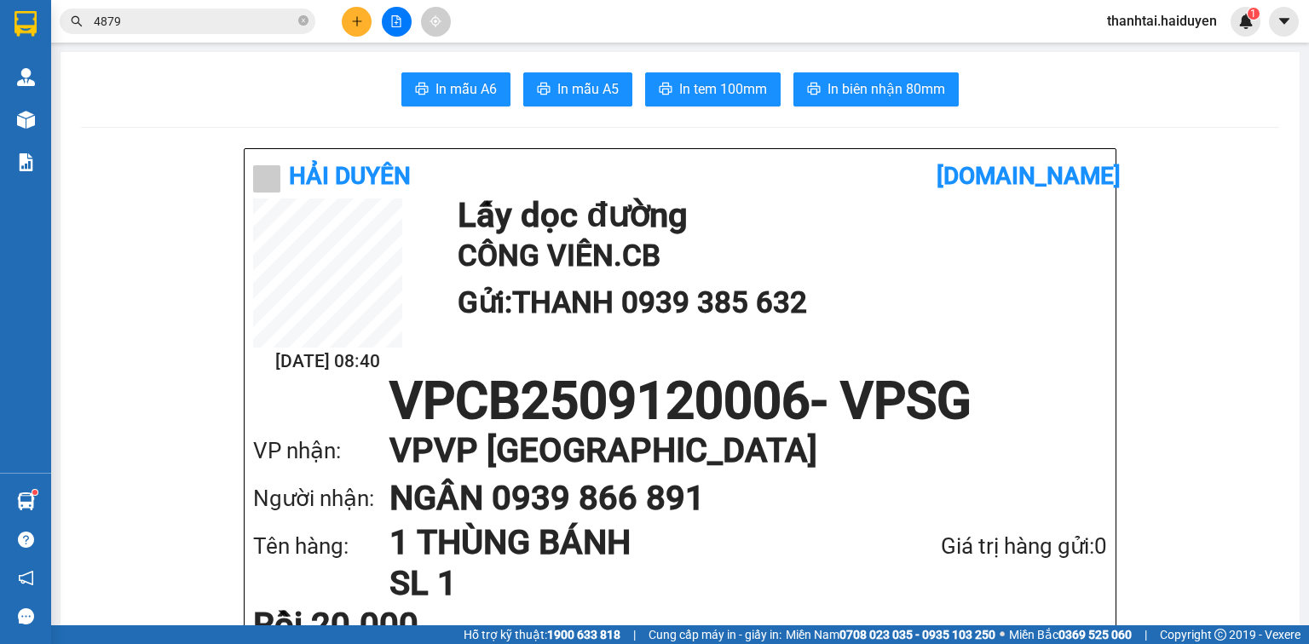
click at [357, 17] on icon "plus" at bounding box center [356, 20] width 1 height 9
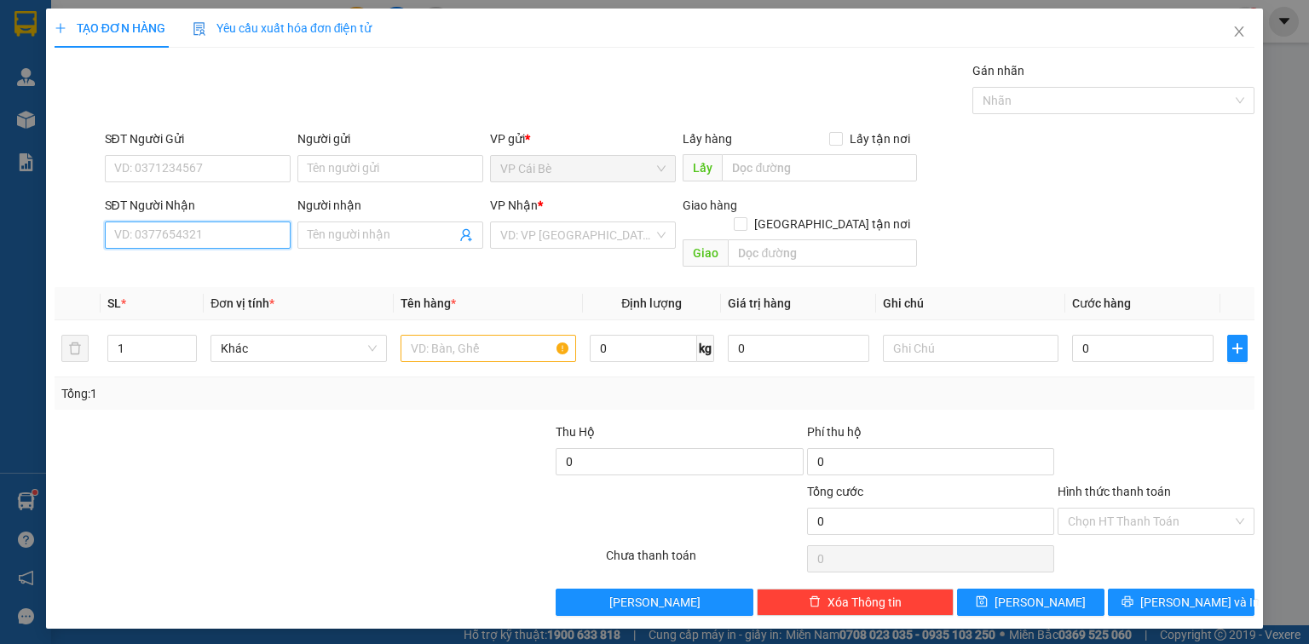
click at [215, 243] on input "SĐT Người Nhận" at bounding box center [198, 235] width 186 height 27
click at [1022, 211] on div "SĐT Người Nhận VD: 0377654321 Người nhận Tên người nhận VP Nhận * VD: VP [GEOGR…" at bounding box center [679, 235] width 1157 height 78
click at [228, 167] on input "SĐT Người Gửi" at bounding box center [198, 168] width 186 height 27
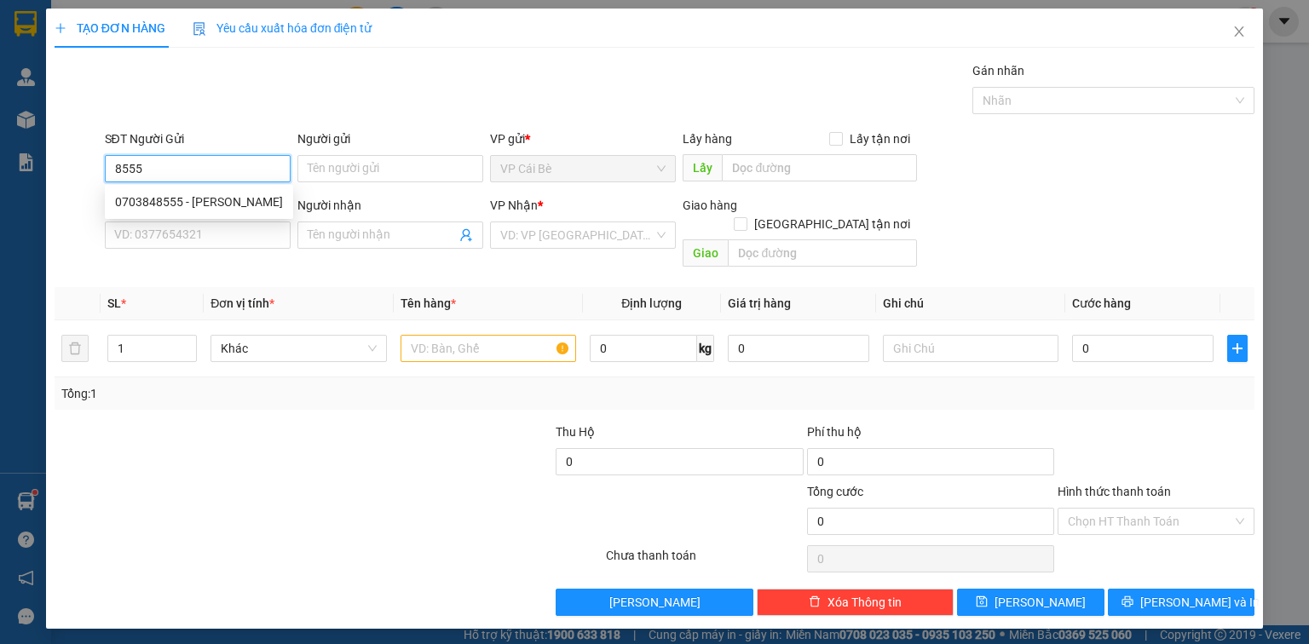
click at [248, 194] on div "0703848555 - [PERSON_NAME]" at bounding box center [199, 202] width 168 height 19
type input "0703848555"
type input "[PERSON_NAME]"
type input "SHOP MAI THẢO"
type input "0333822993"
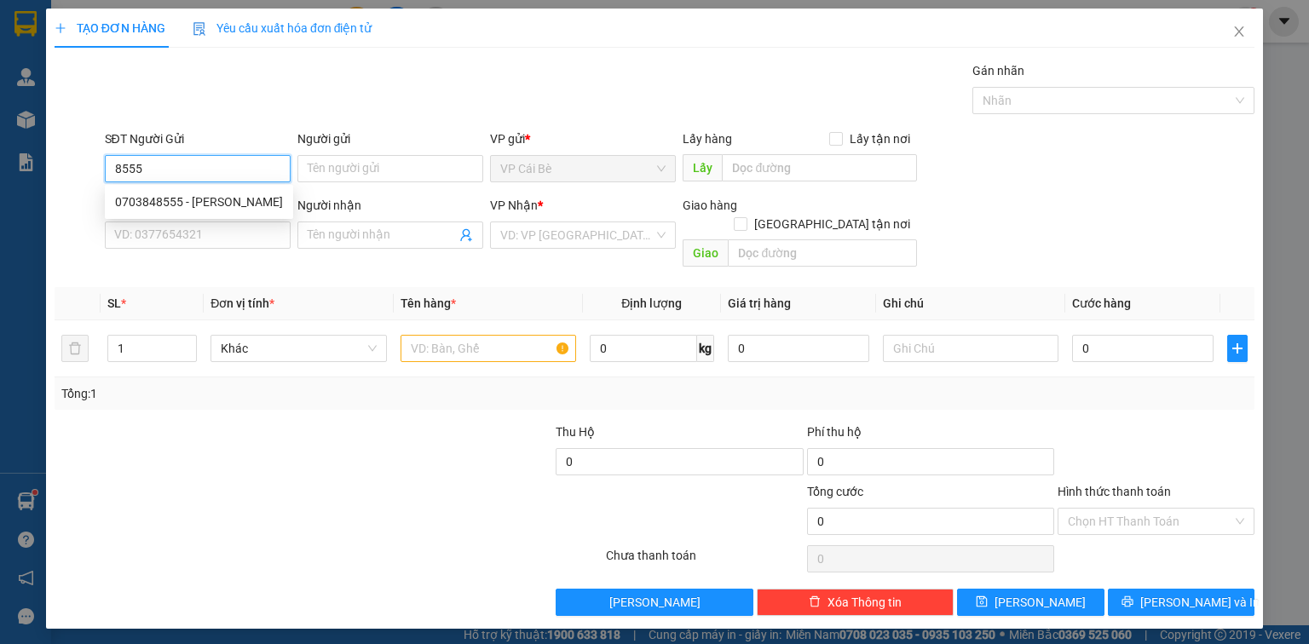
type input "THỊNH"
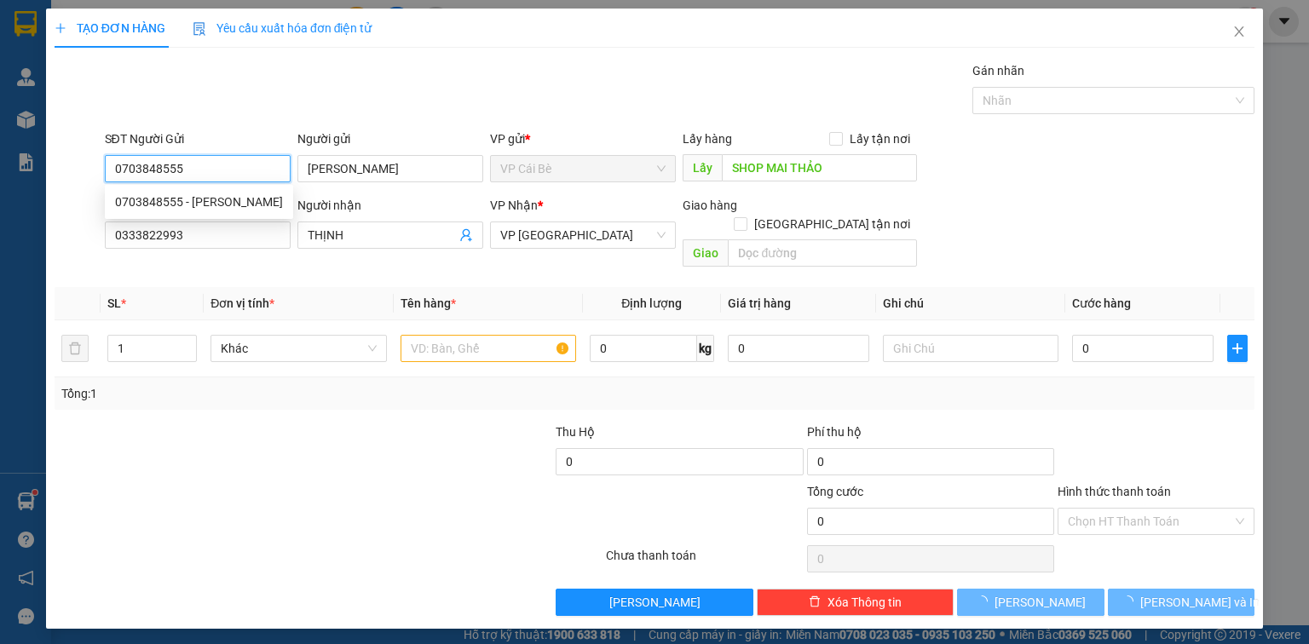
type input "20.000"
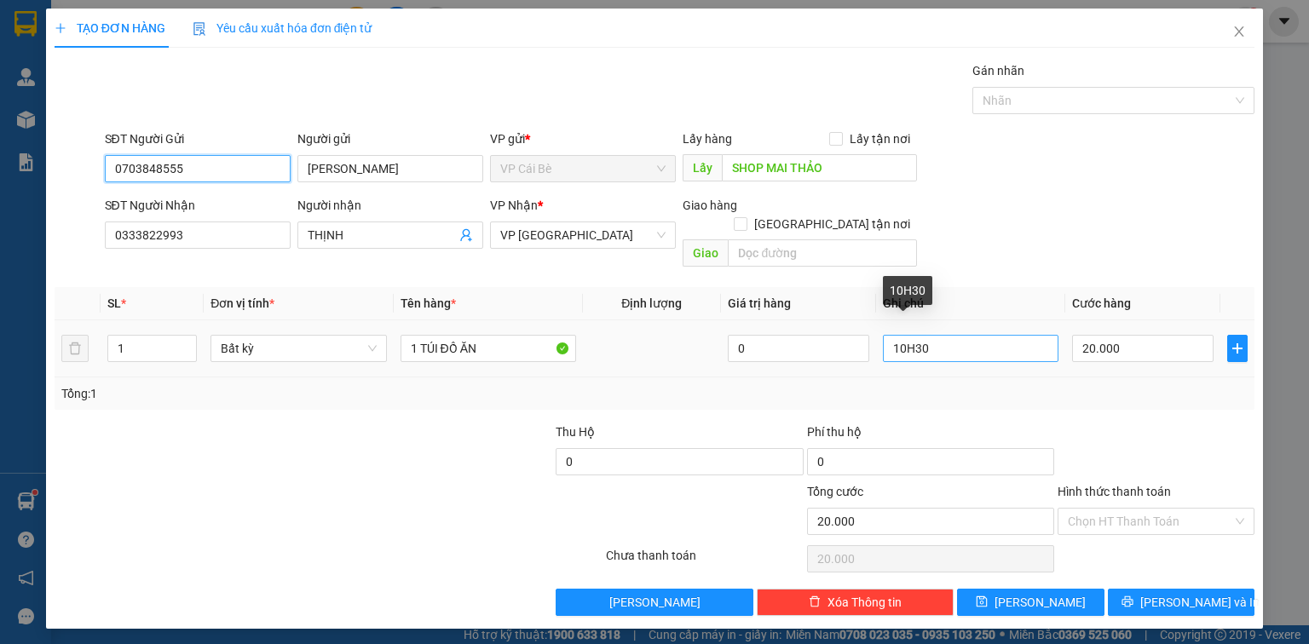
type input "0703848555"
drag, startPoint x: 982, startPoint y: 327, endPoint x: 666, endPoint y: 424, distance: 330.5
click at [666, 424] on div "Transit Pickup Surcharge Ids Transit Deliver Surcharge Ids Transit Deliver Surc…" at bounding box center [655, 338] width 1200 height 555
type input "9"
type input "10.30"
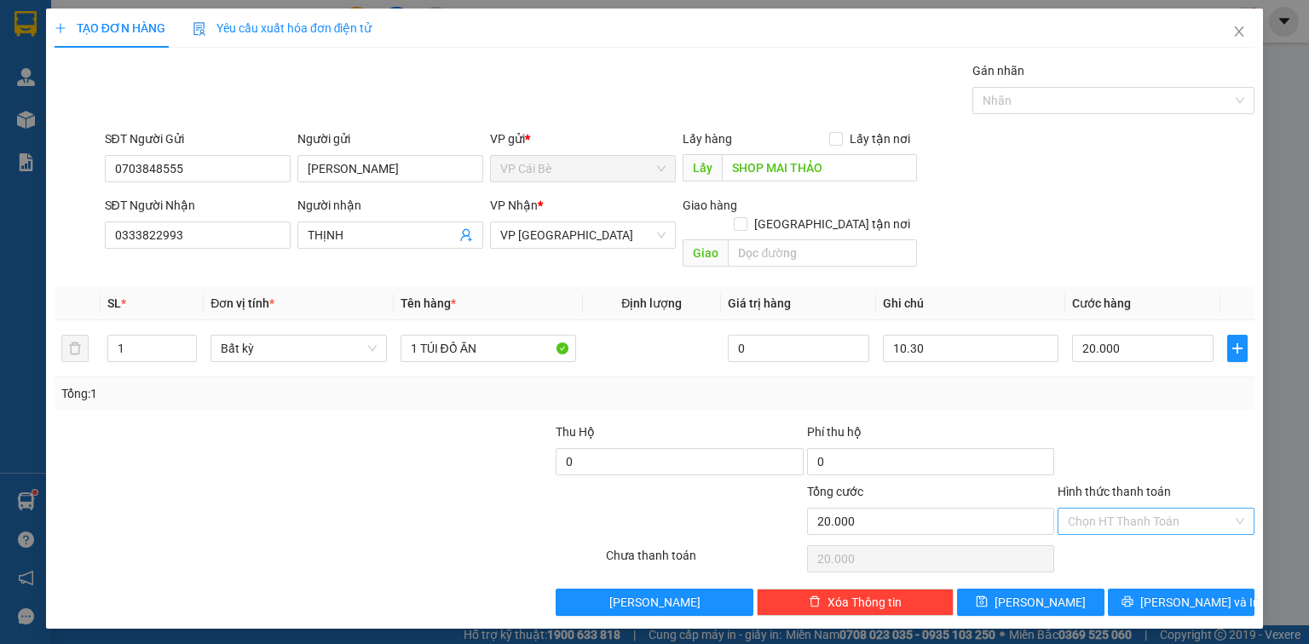
click at [1128, 509] on input "Hình thức thanh toán" at bounding box center [1150, 522] width 164 height 26
click at [1145, 529] on div "Tại văn phòng" at bounding box center [1156, 535] width 176 height 19
type input "0"
drag, startPoint x: 1193, startPoint y: 586, endPoint x: 1196, endPoint y: 570, distance: 16.5
click at [1194, 593] on span "[PERSON_NAME] và In" at bounding box center [1199, 602] width 119 height 19
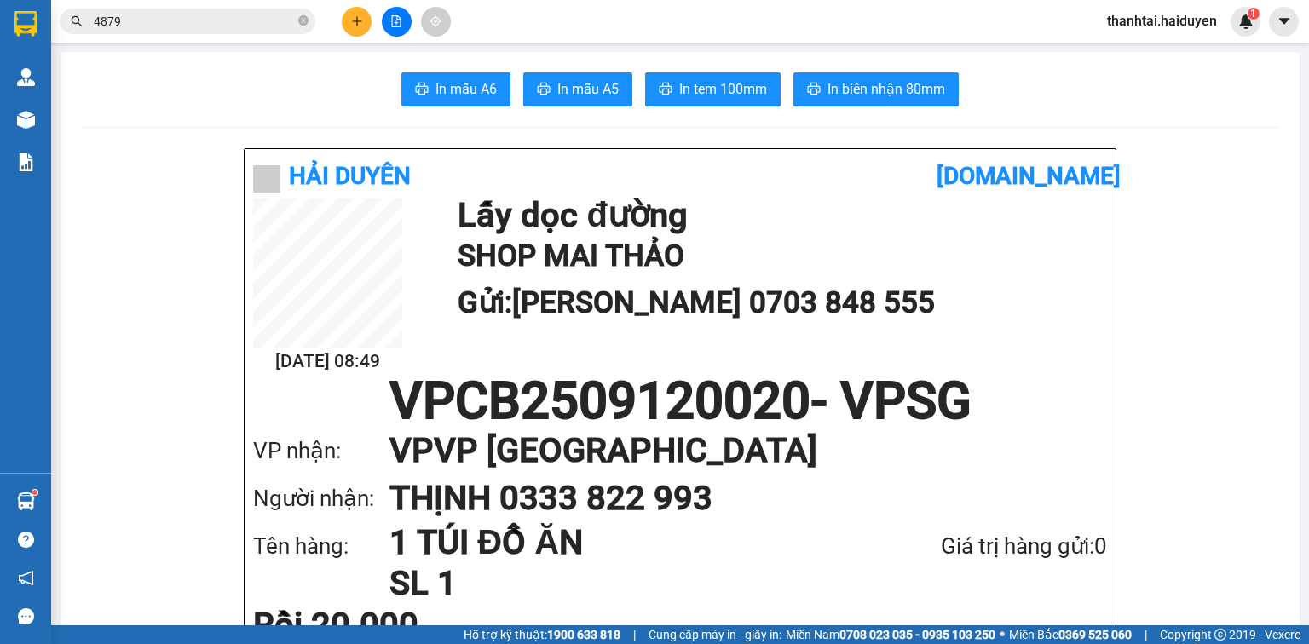
click at [342, 25] on div at bounding box center [396, 22] width 128 height 30
click at [345, 26] on button at bounding box center [357, 22] width 30 height 30
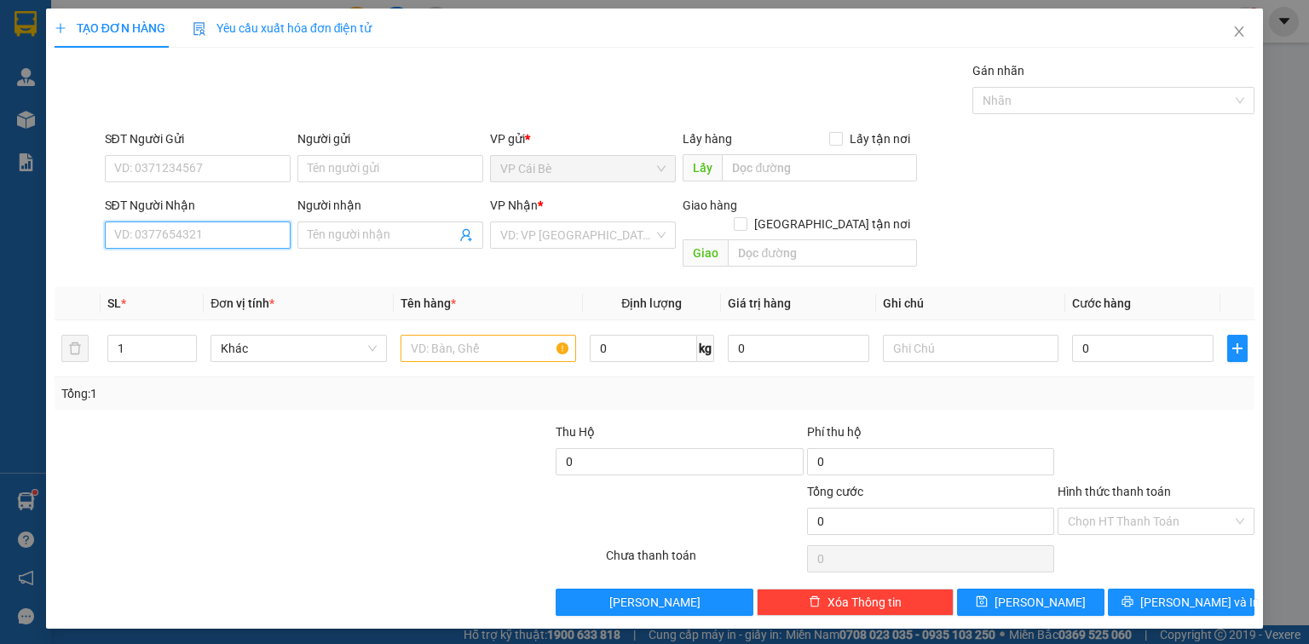
click at [218, 243] on input "SĐT Người Nhận" at bounding box center [198, 235] width 186 height 27
click at [246, 263] on div "0938412619 - PHƯỢNG" at bounding box center [197, 268] width 165 height 19
type input "0938412619"
type input "PHƯỢNG"
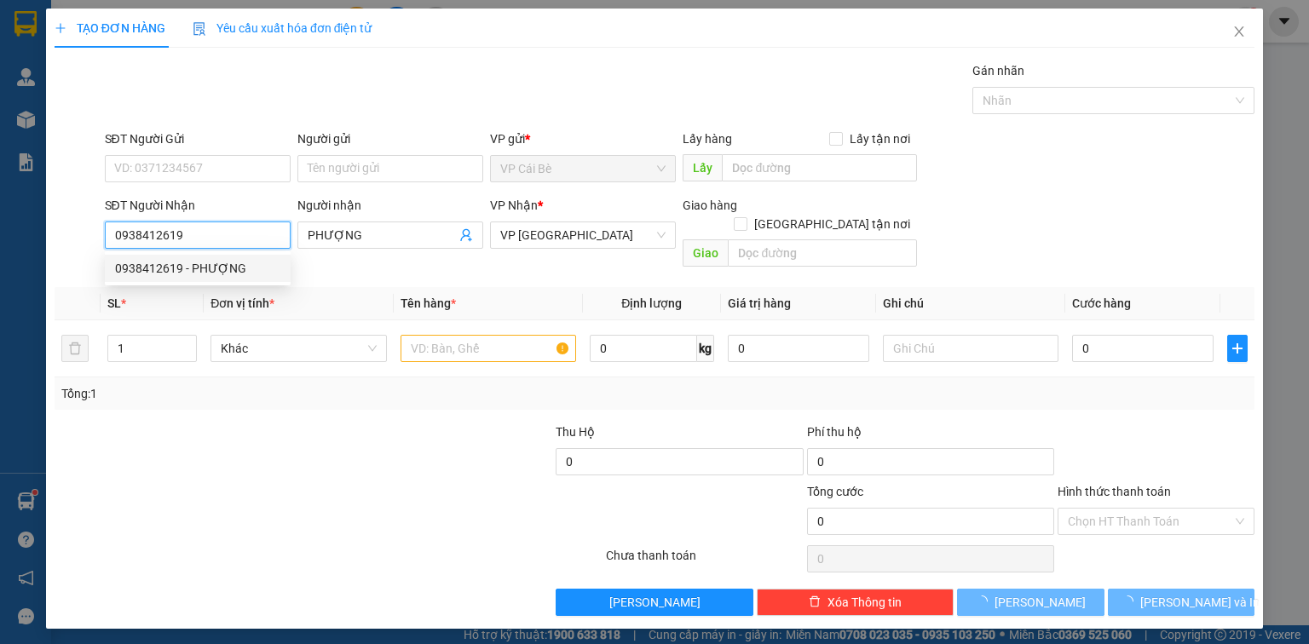
type input "20.000"
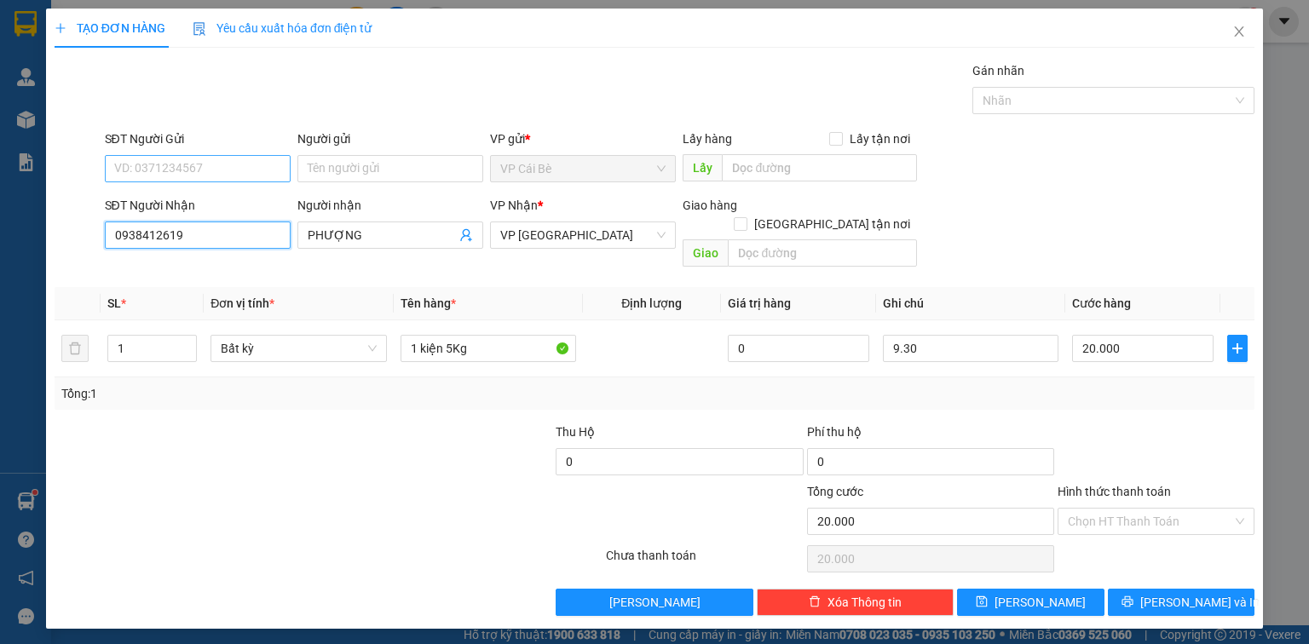
type input "0938412619"
click at [260, 164] on input "SĐT Người Gửi" at bounding box center [198, 168] width 186 height 27
click at [259, 194] on div "0338287053 - 8 VUI" at bounding box center [197, 202] width 165 height 19
type input "0338287053"
type input "8 VUI"
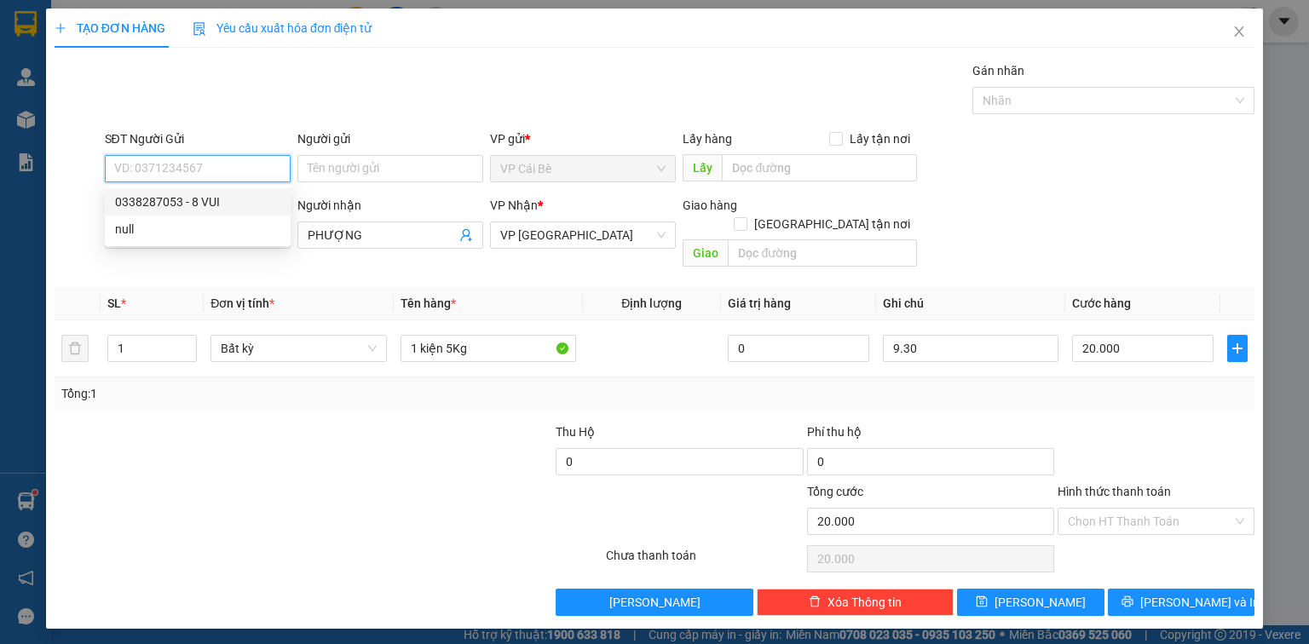
type input "TÁM VUI"
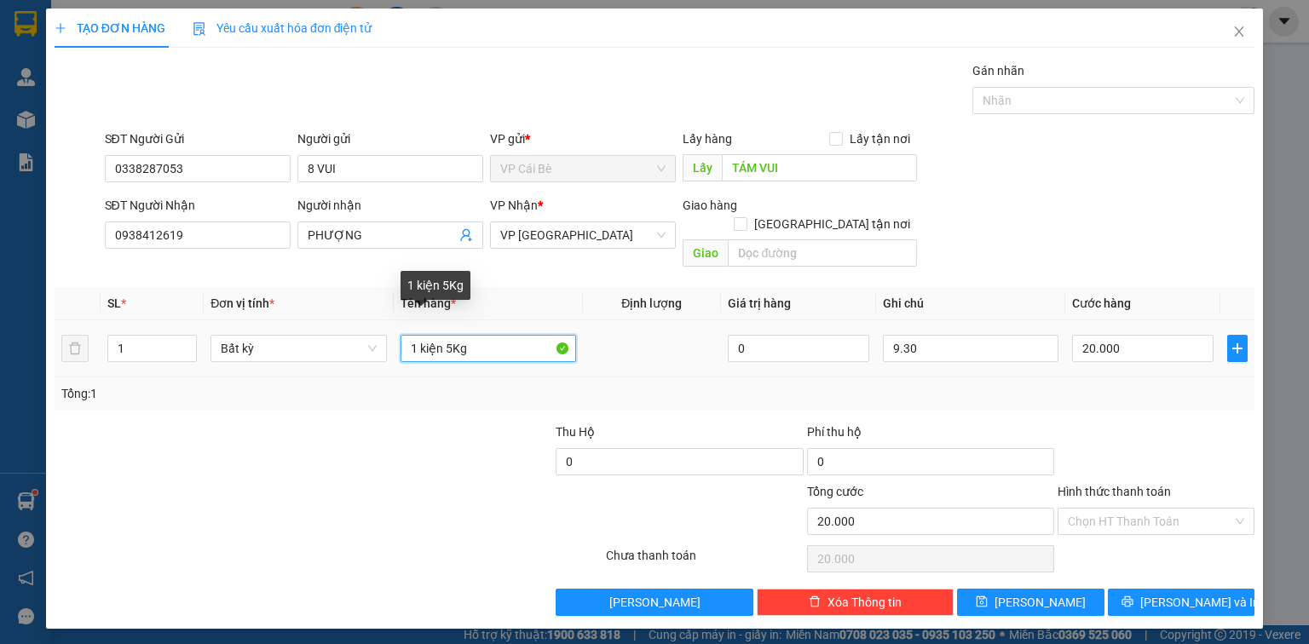
click at [442, 335] on input "1 kiện 5Kg" at bounding box center [489, 348] width 176 height 27
type input "1 kiện 6Kg"
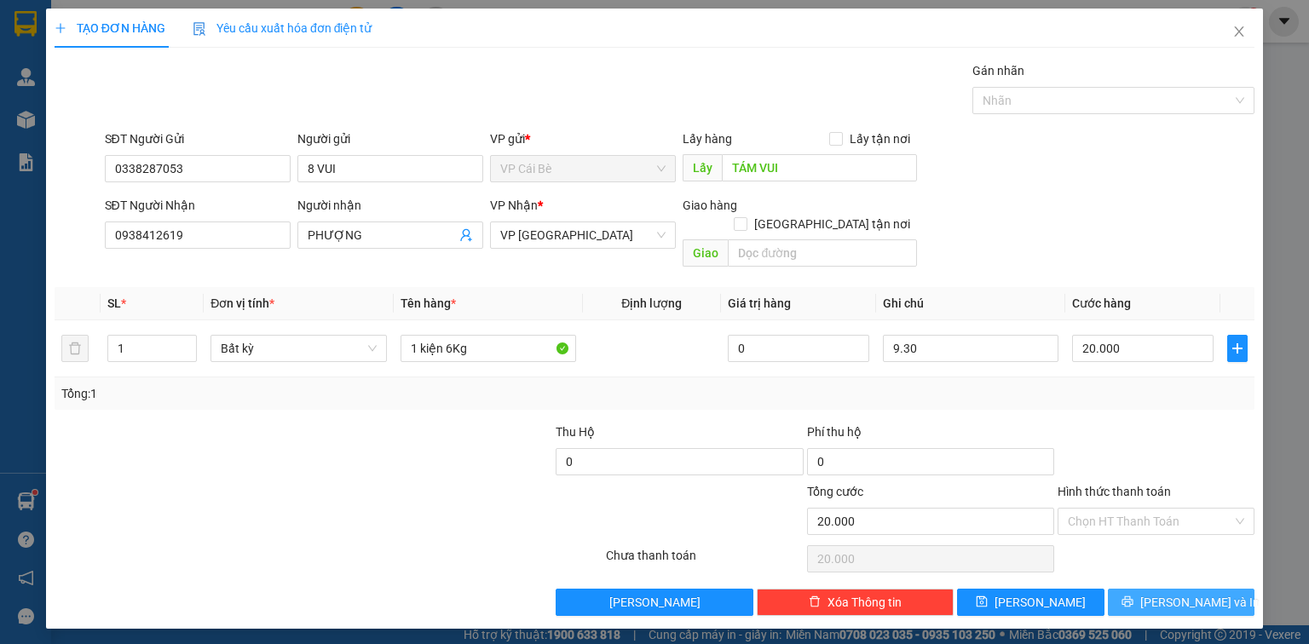
click at [1227, 589] on button "[PERSON_NAME] và In" at bounding box center [1181, 602] width 147 height 27
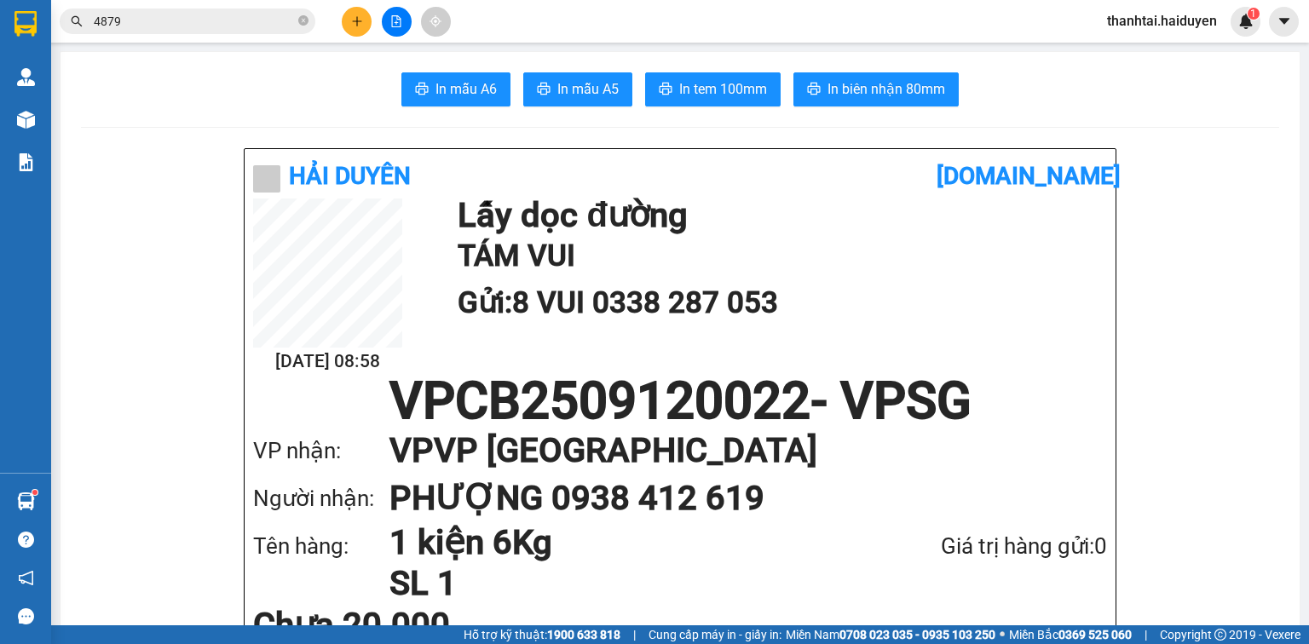
click at [350, 12] on button at bounding box center [357, 22] width 30 height 30
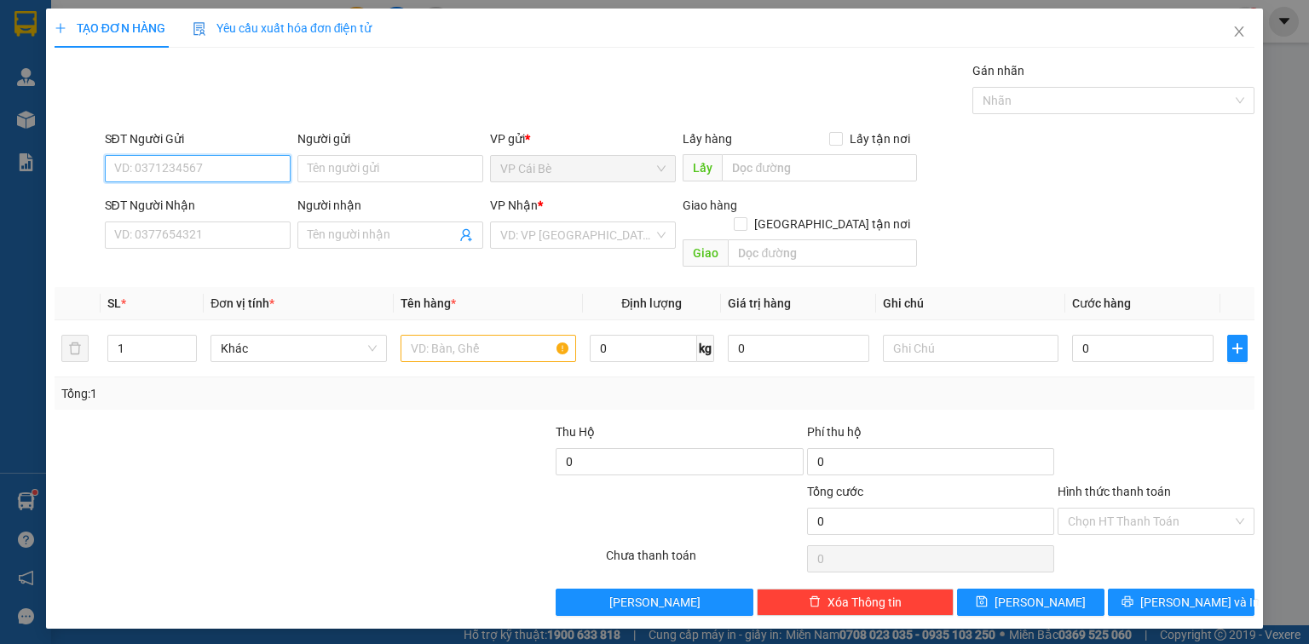
click at [263, 174] on input "SĐT Người Gửi" at bounding box center [198, 168] width 186 height 27
click at [242, 196] on div "0903623367 - VIỆT" at bounding box center [197, 202] width 165 height 19
type input "0903623367"
type input "VIỆT"
type input "BẾN LÚA BÀ TÔN"
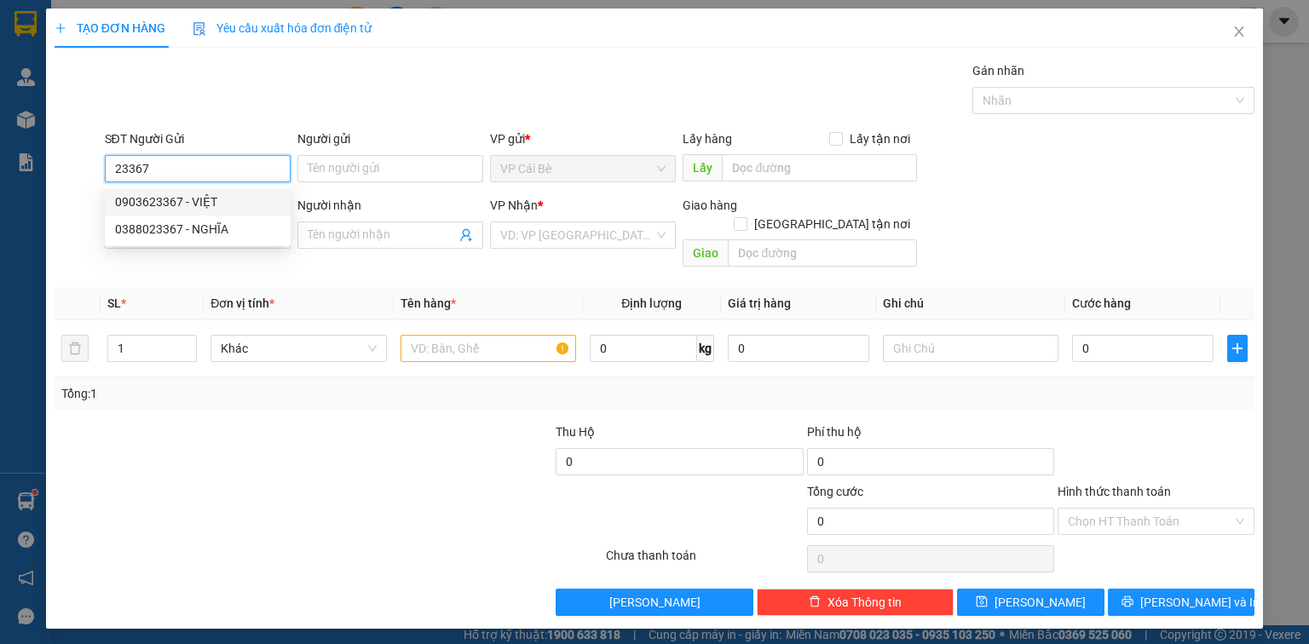
type input "0858142571"
type input "PHÚ"
type input "20.000"
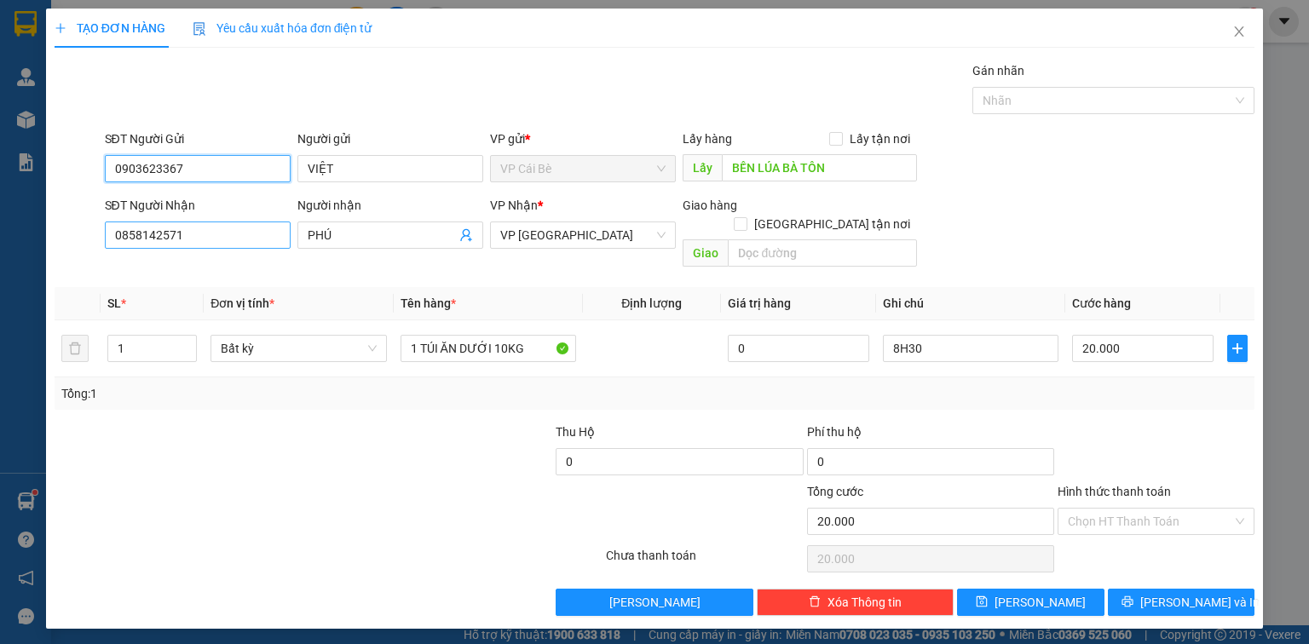
type input "0903623367"
click at [247, 229] on input "0858142571" at bounding box center [198, 235] width 186 height 27
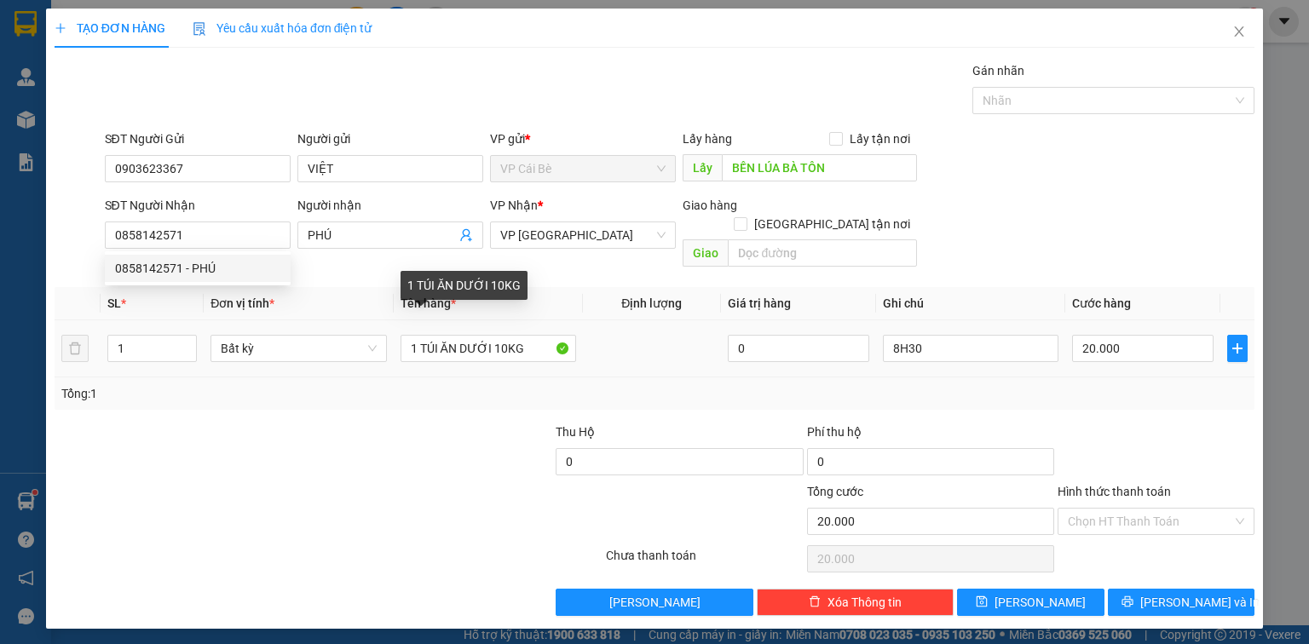
click at [492, 384] on div "Tổng: 1" at bounding box center [283, 393] width 445 height 19
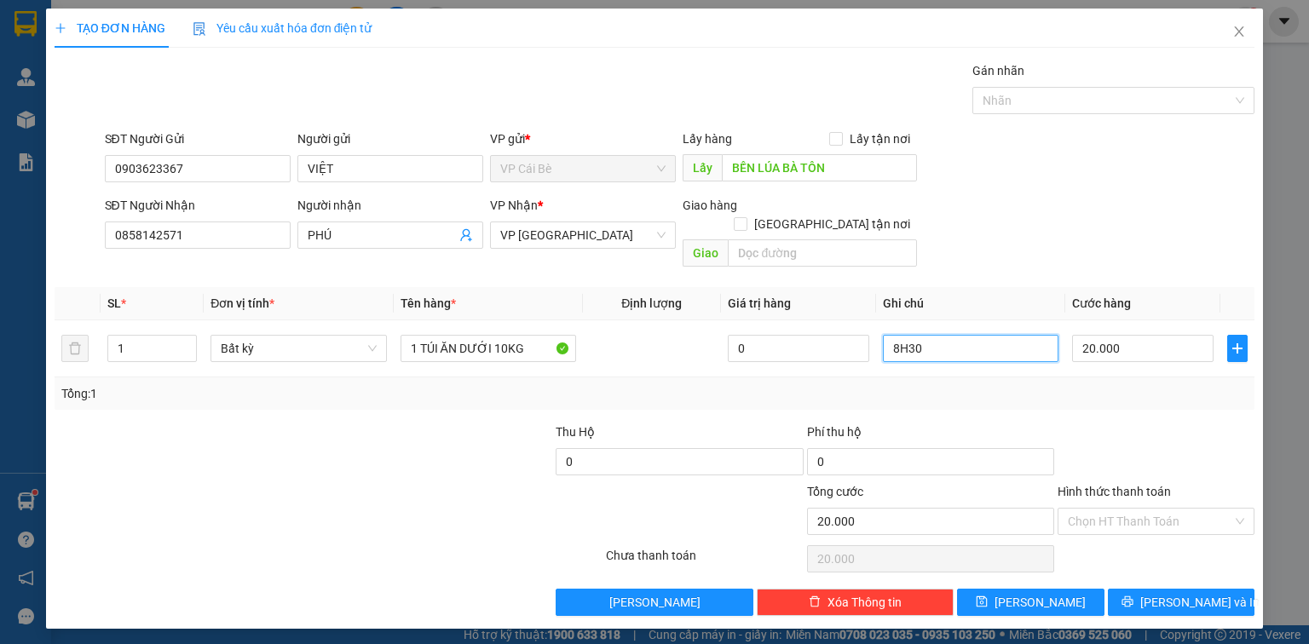
drag, startPoint x: 923, startPoint y: 325, endPoint x: 704, endPoint y: 392, distance: 229.1
click at [704, 392] on div "Transit Pickup Surcharge Ids Transit Deliver Surcharge Ids Transit Deliver Surc…" at bounding box center [655, 338] width 1200 height 555
click at [942, 335] on input "9.30" at bounding box center [971, 348] width 176 height 27
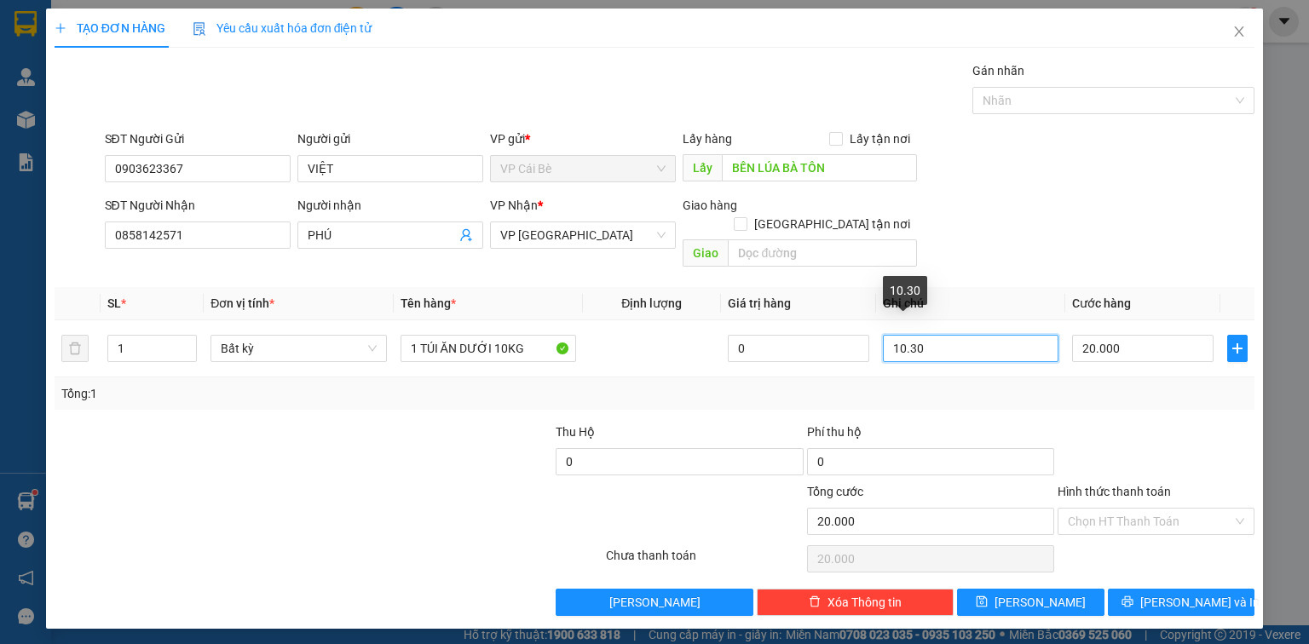
type input "10.30"
click at [881, 249] on div "Giao hàng [GEOGRAPHIC_DATA] tận nơi [GEOGRAPHIC_DATA]" at bounding box center [800, 235] width 234 height 78
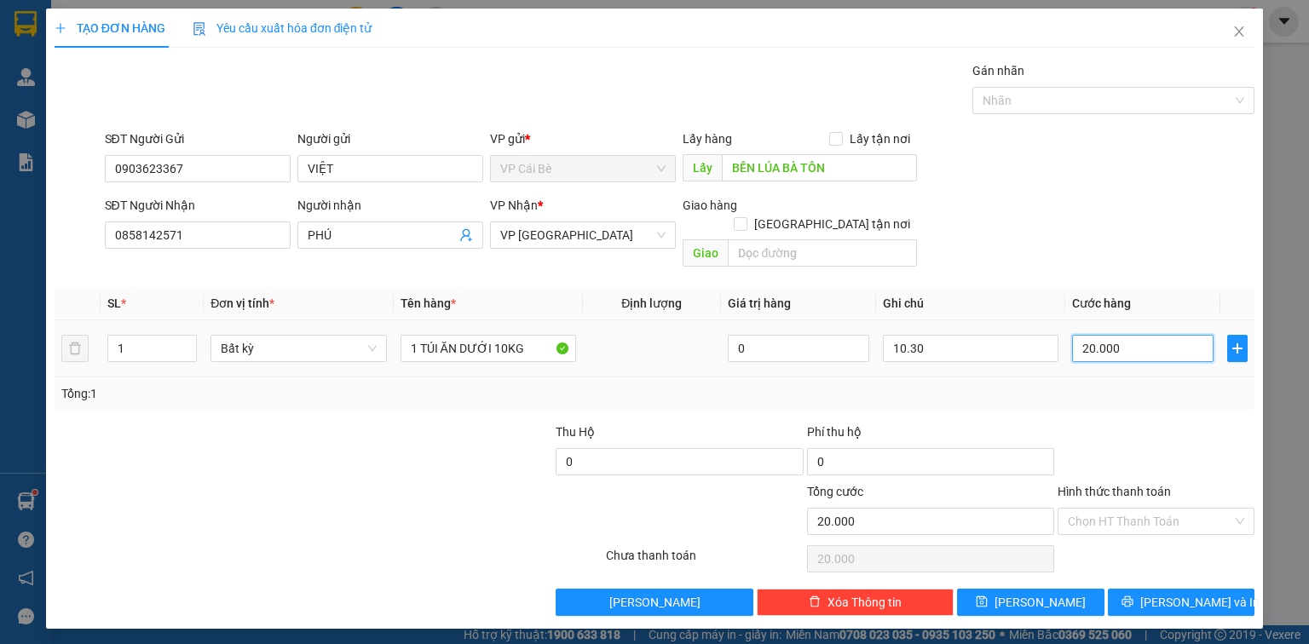
click at [1200, 335] on input "20.000" at bounding box center [1142, 348] width 141 height 27
click at [1202, 287] on th "Cước hàng" at bounding box center [1142, 303] width 155 height 33
click at [1165, 509] on input "Hình thức thanh toán" at bounding box center [1150, 522] width 164 height 26
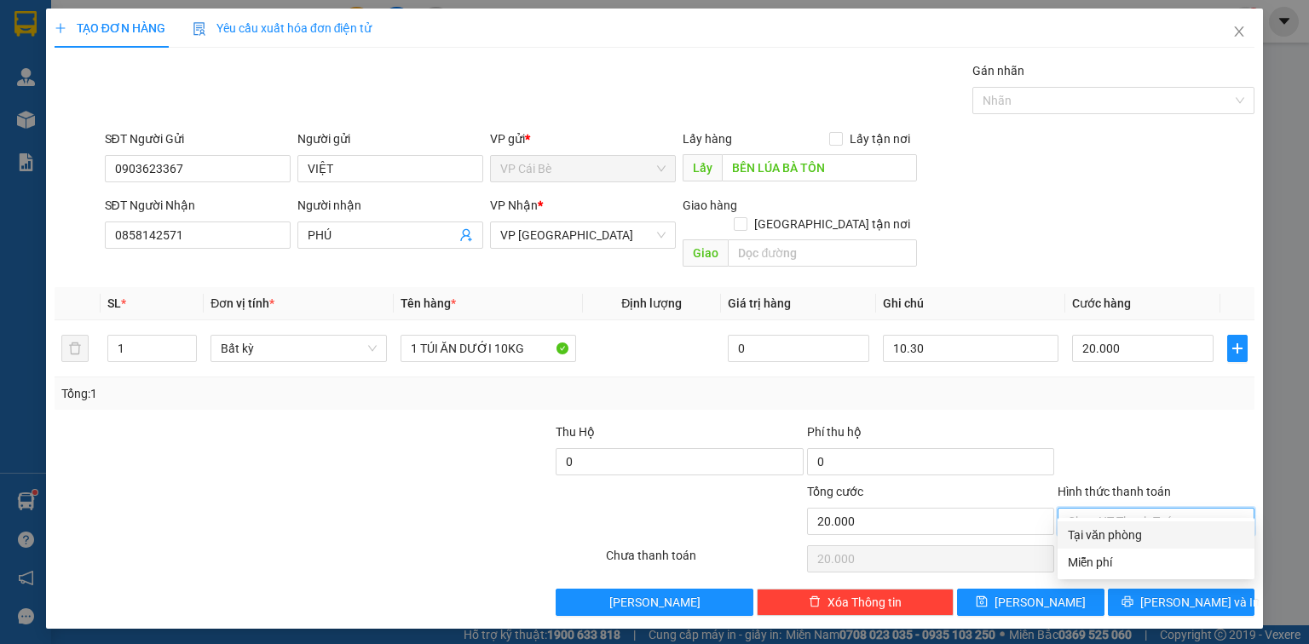
click at [1167, 524] on div "Tại văn phòng" at bounding box center [1156, 535] width 197 height 27
type input "0"
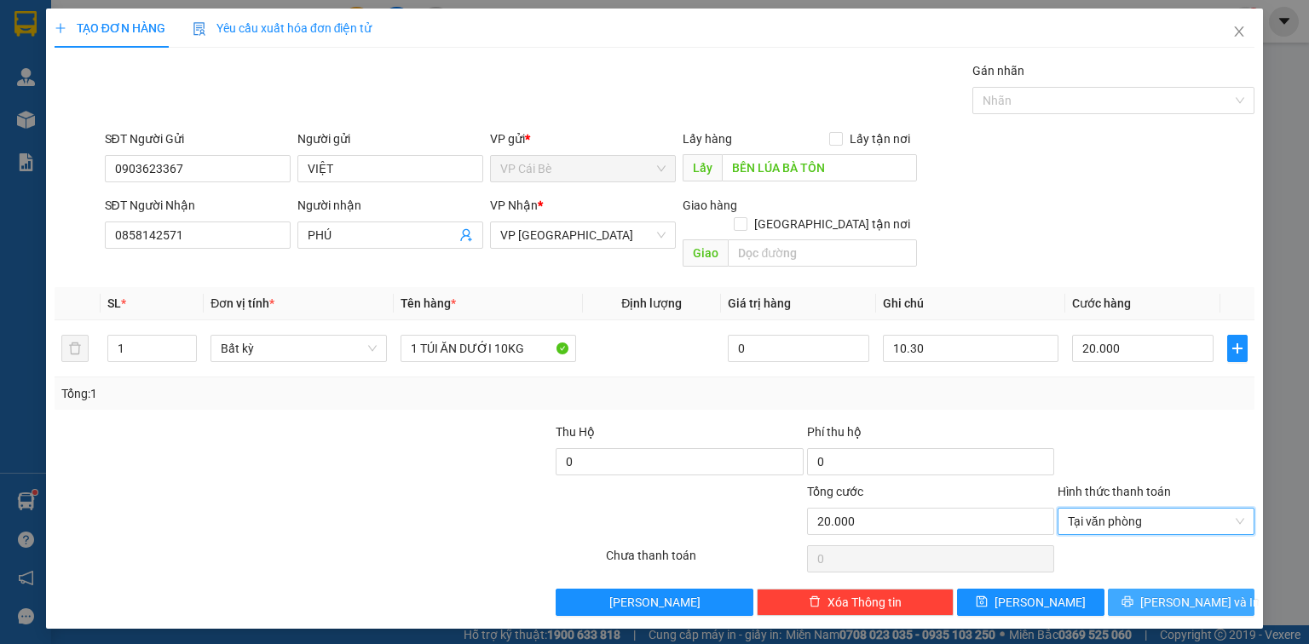
click at [1190, 593] on span "[PERSON_NAME] và In" at bounding box center [1199, 602] width 119 height 19
